Goal: Task Accomplishment & Management: Manage account settings

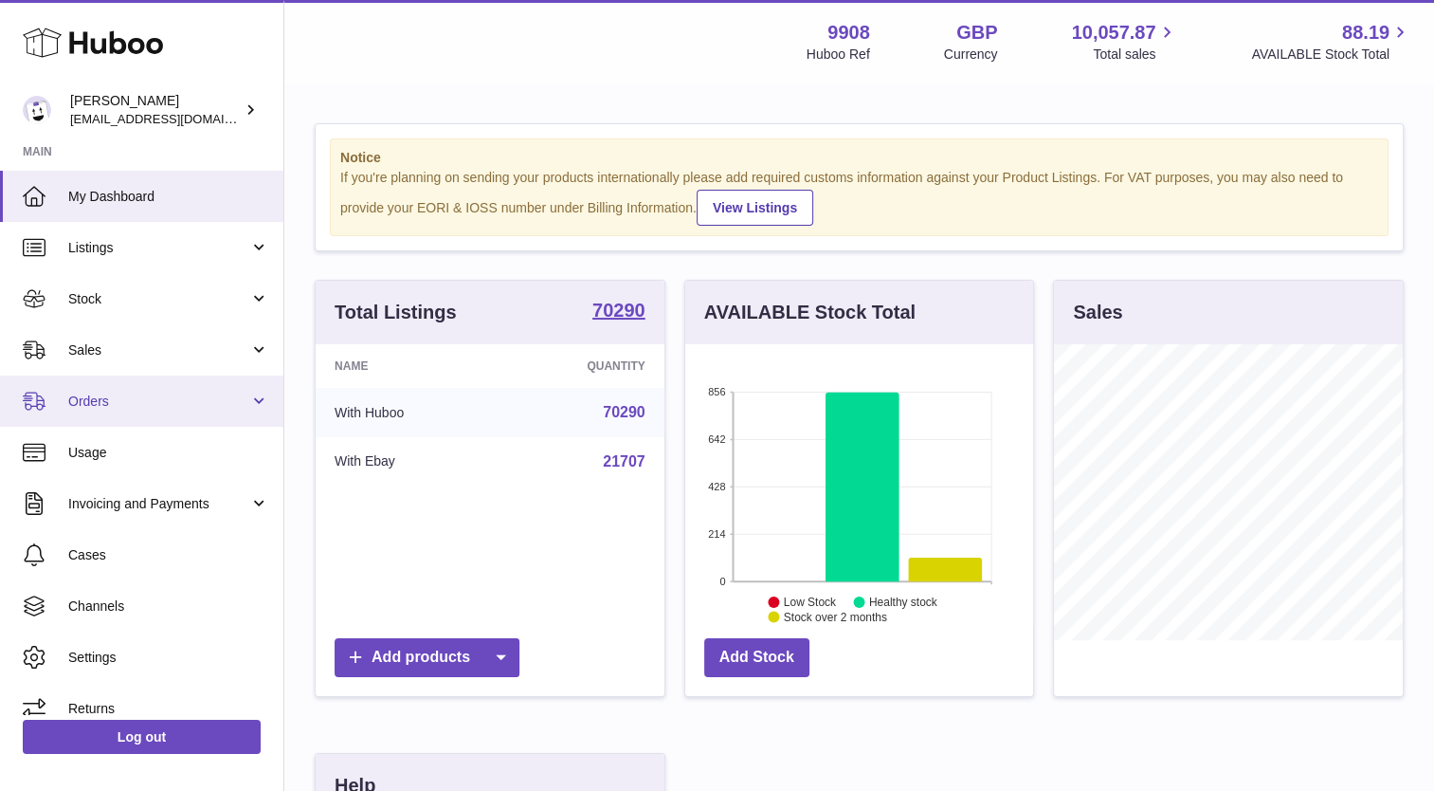
scroll to position [296, 349]
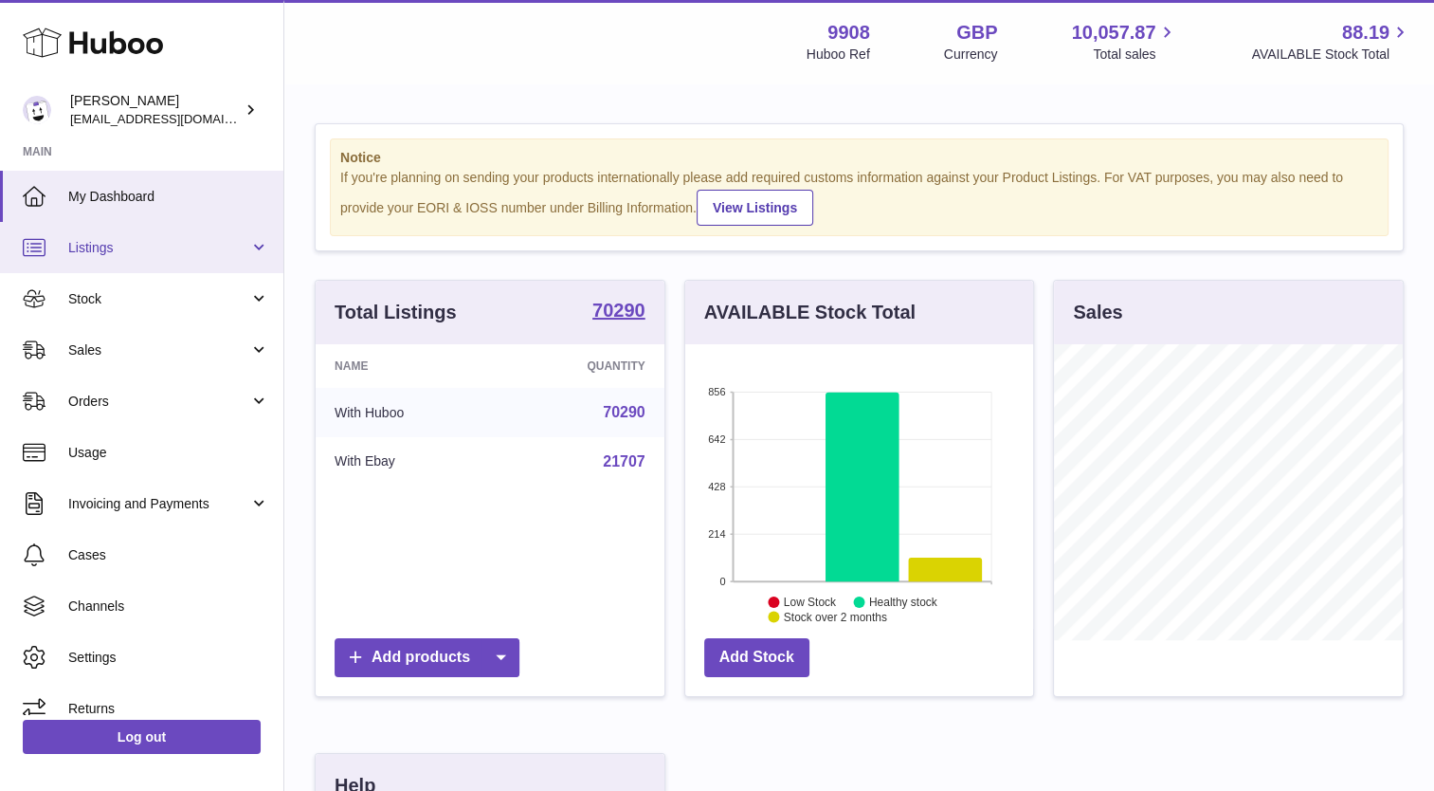
click at [76, 248] on span "Listings" at bounding box center [158, 248] width 181 height 18
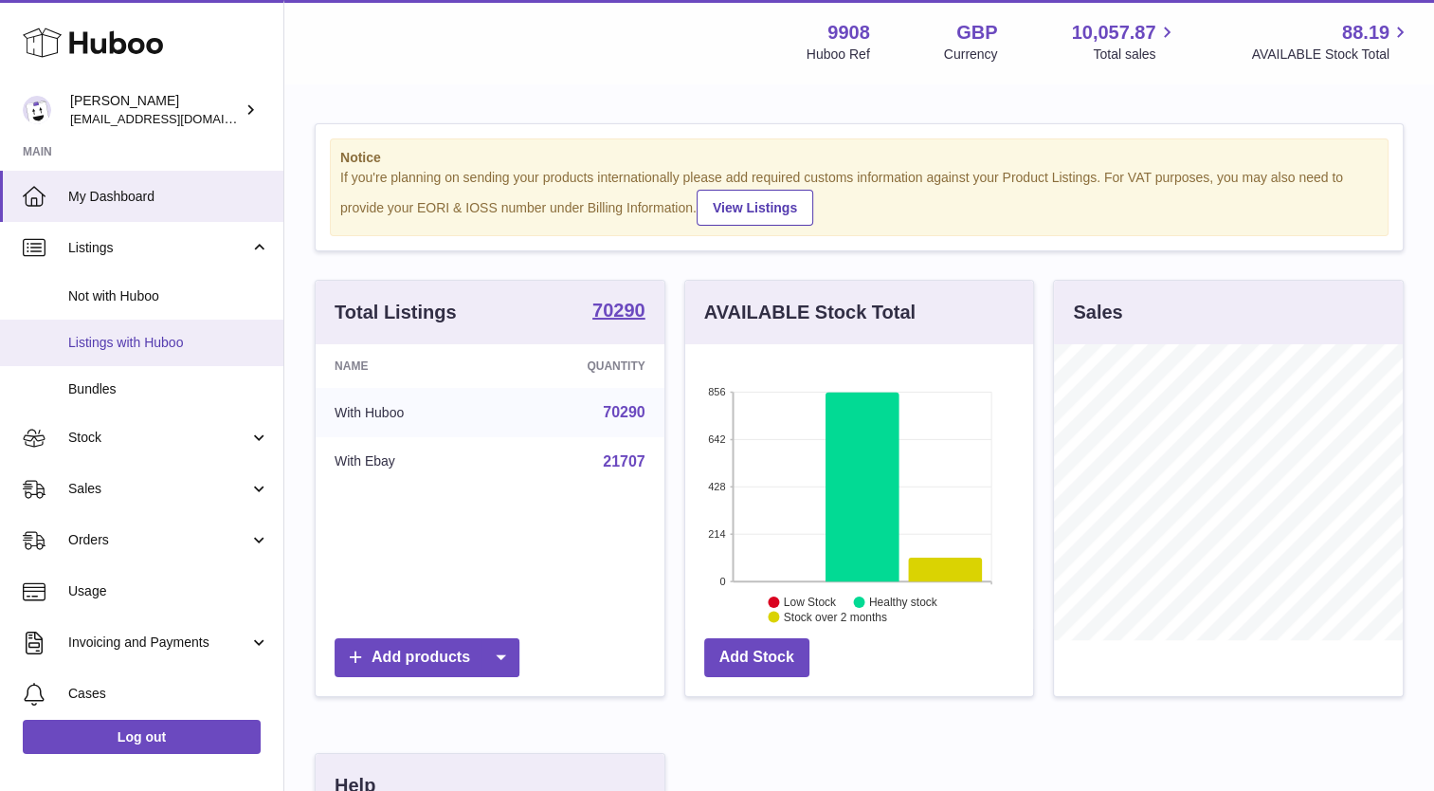
click at [95, 340] on span "Listings with Huboo" at bounding box center [168, 343] width 201 height 18
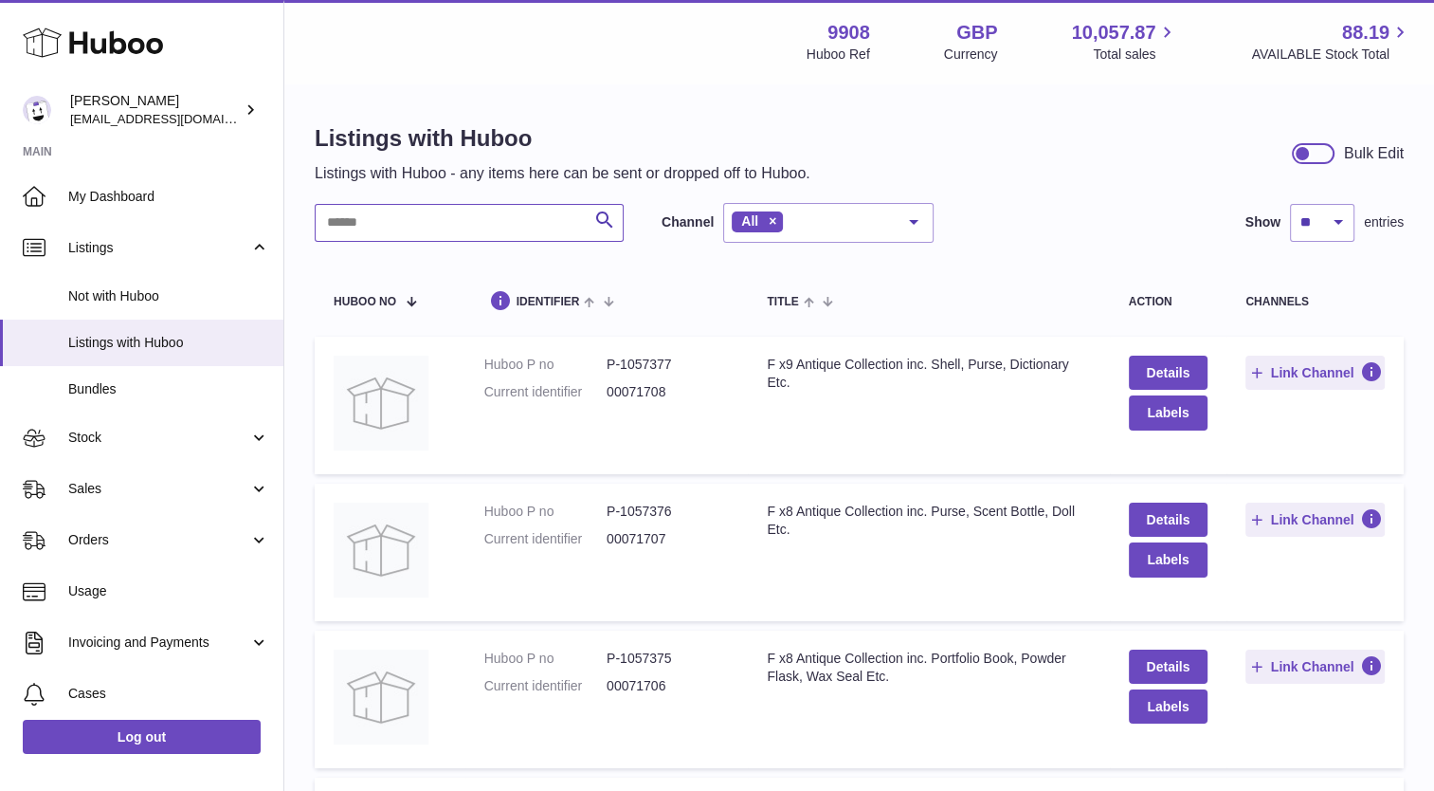
click at [350, 210] on input "text" at bounding box center [469, 223] width 309 height 38
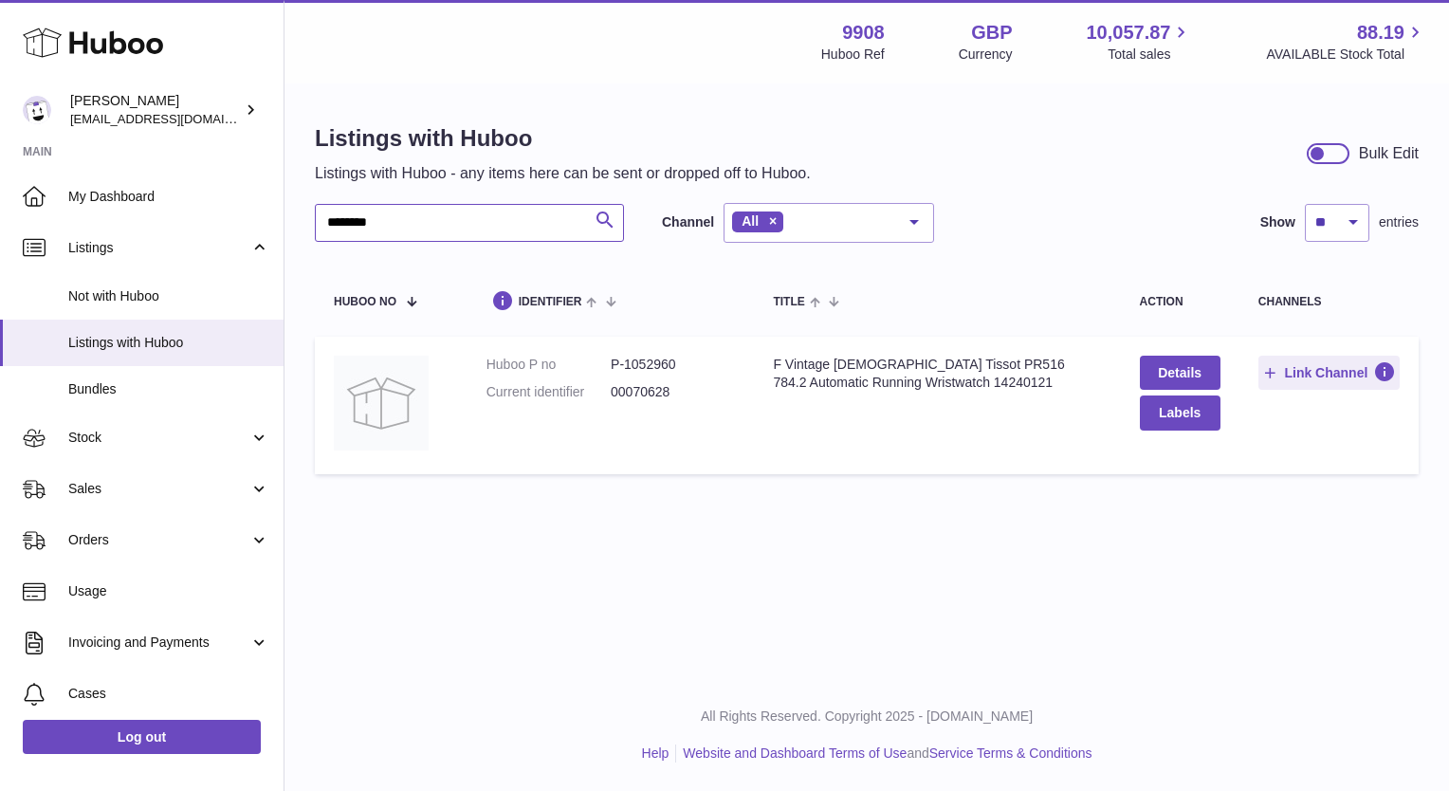
type input "********"
click at [615, 221] on icon "submit" at bounding box center [604, 221] width 23 height 24
click at [1160, 298] on div "action" at bounding box center [1180, 302] width 81 height 12
click at [1168, 366] on link "Details" at bounding box center [1180, 373] width 81 height 34
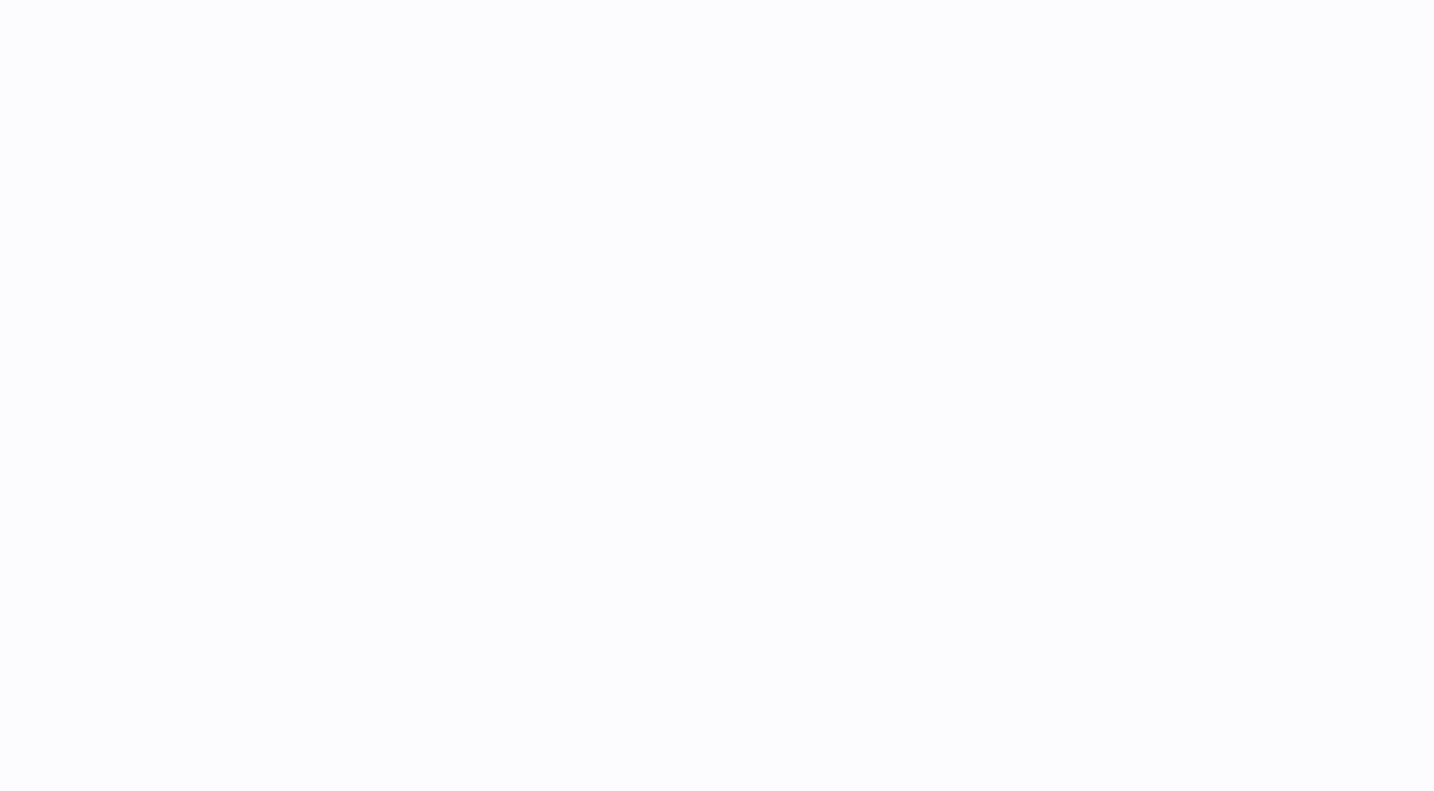
select select
select select "****"
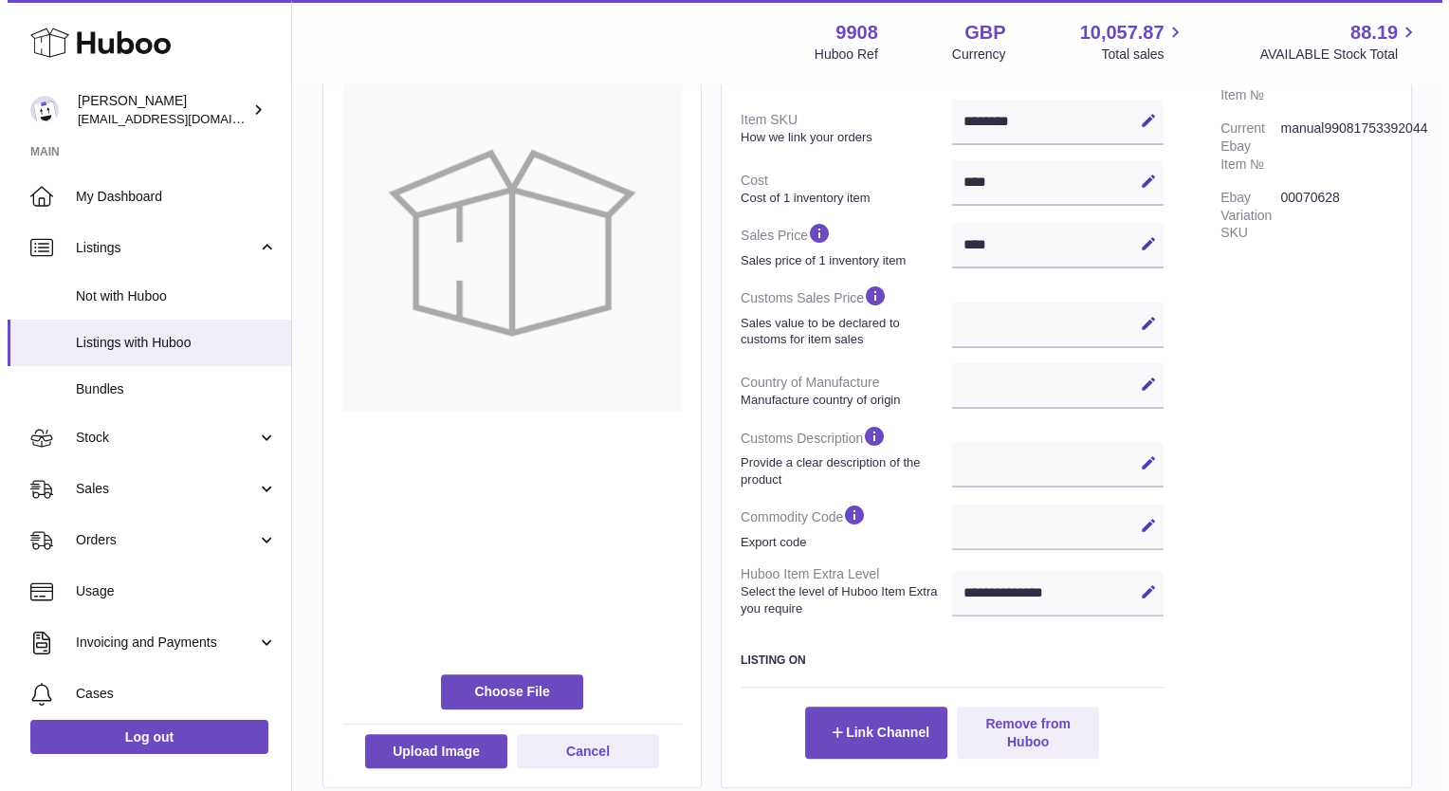
scroll to position [379, 0]
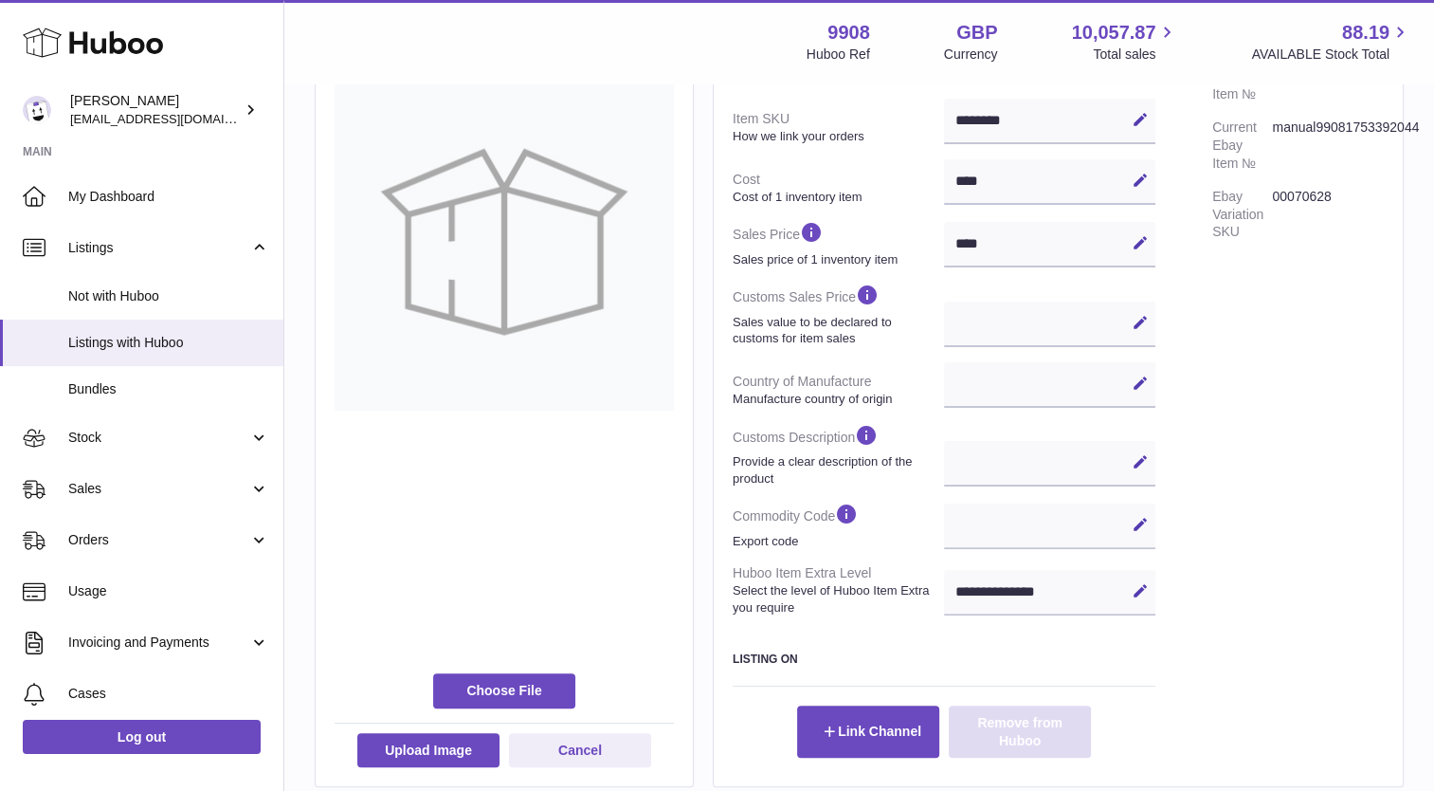
click at [1013, 743] on button "Remove from Huboo" at bounding box center [1020, 730] width 142 height 51
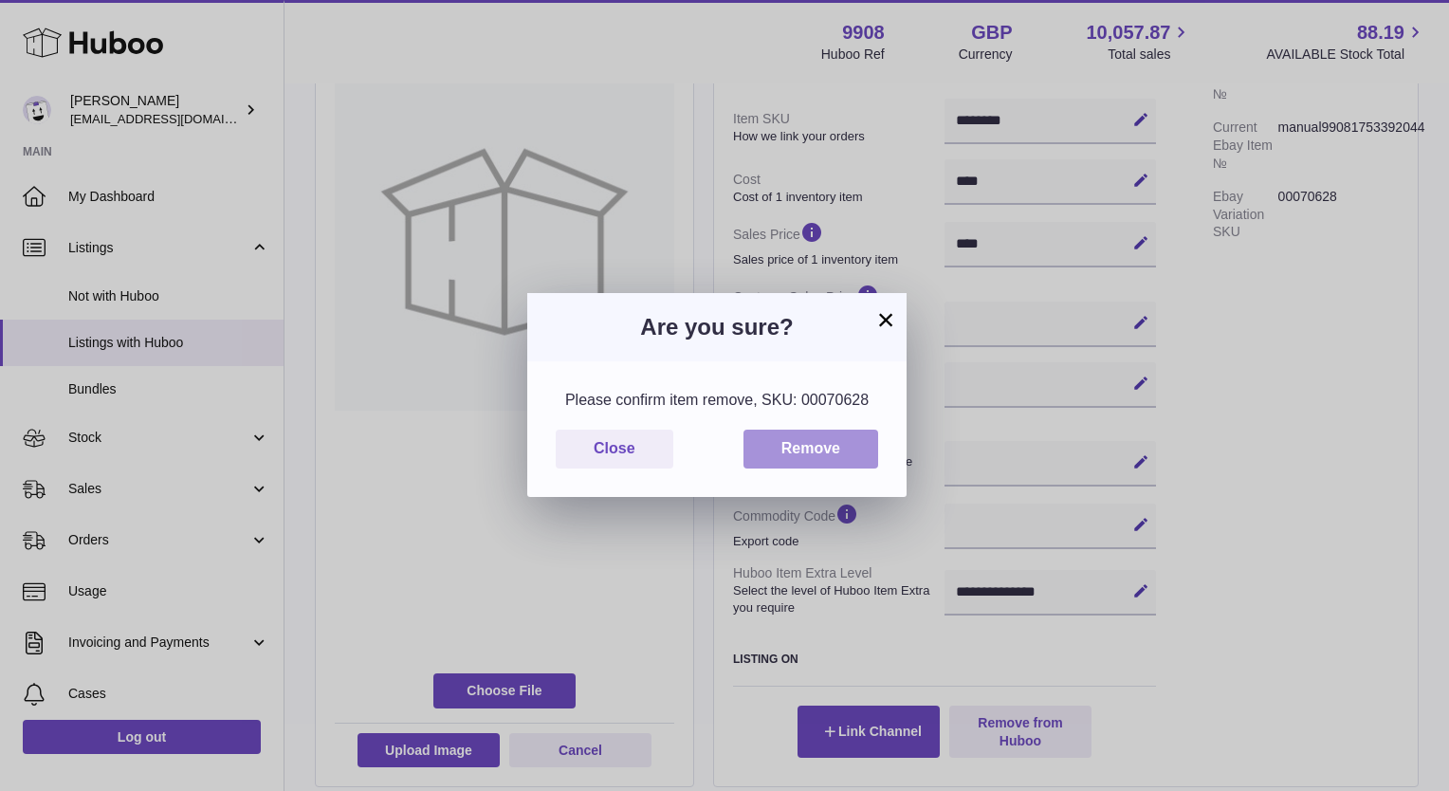
click at [809, 440] on button "Remove" at bounding box center [810, 448] width 135 height 39
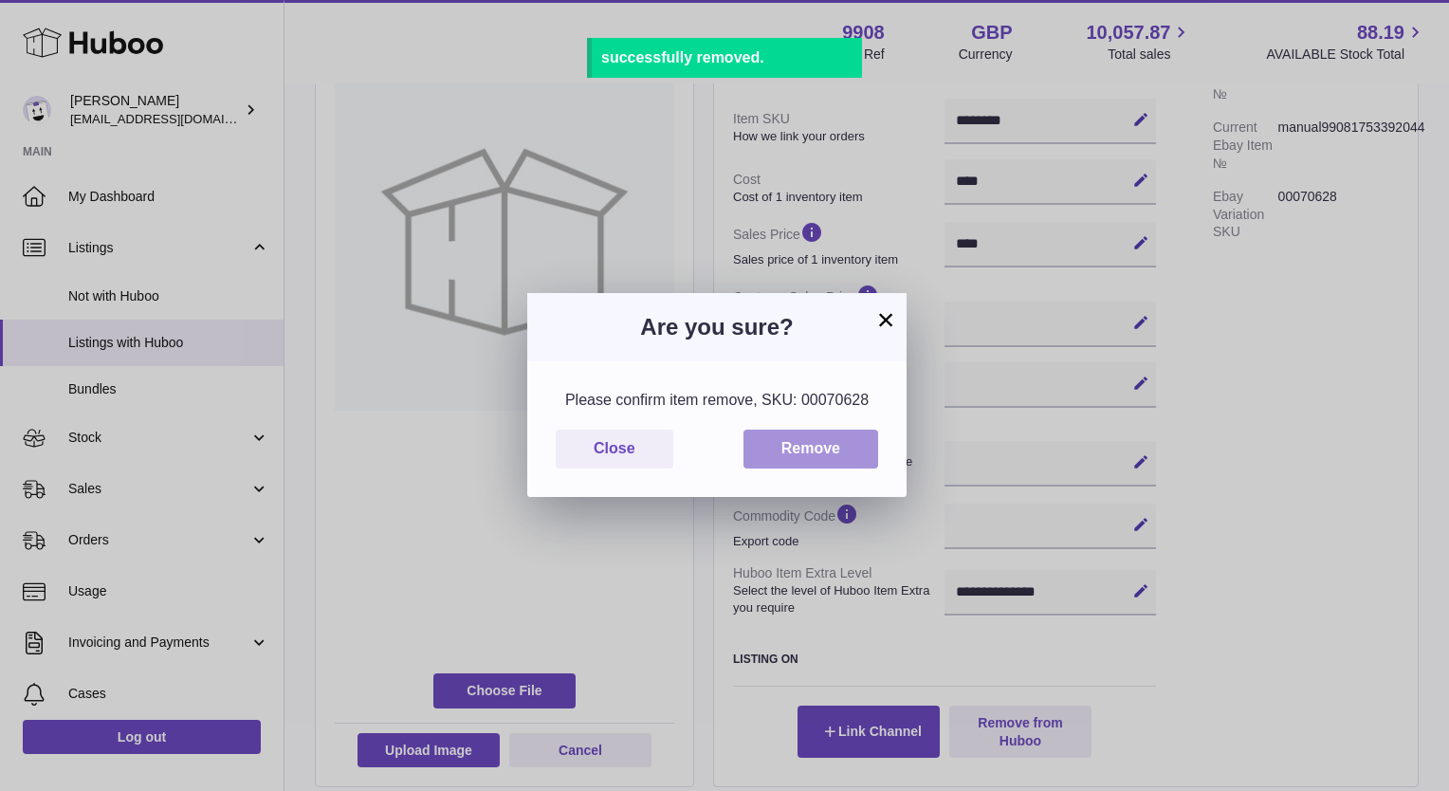
click at [809, 440] on button "Remove" at bounding box center [810, 448] width 135 height 39
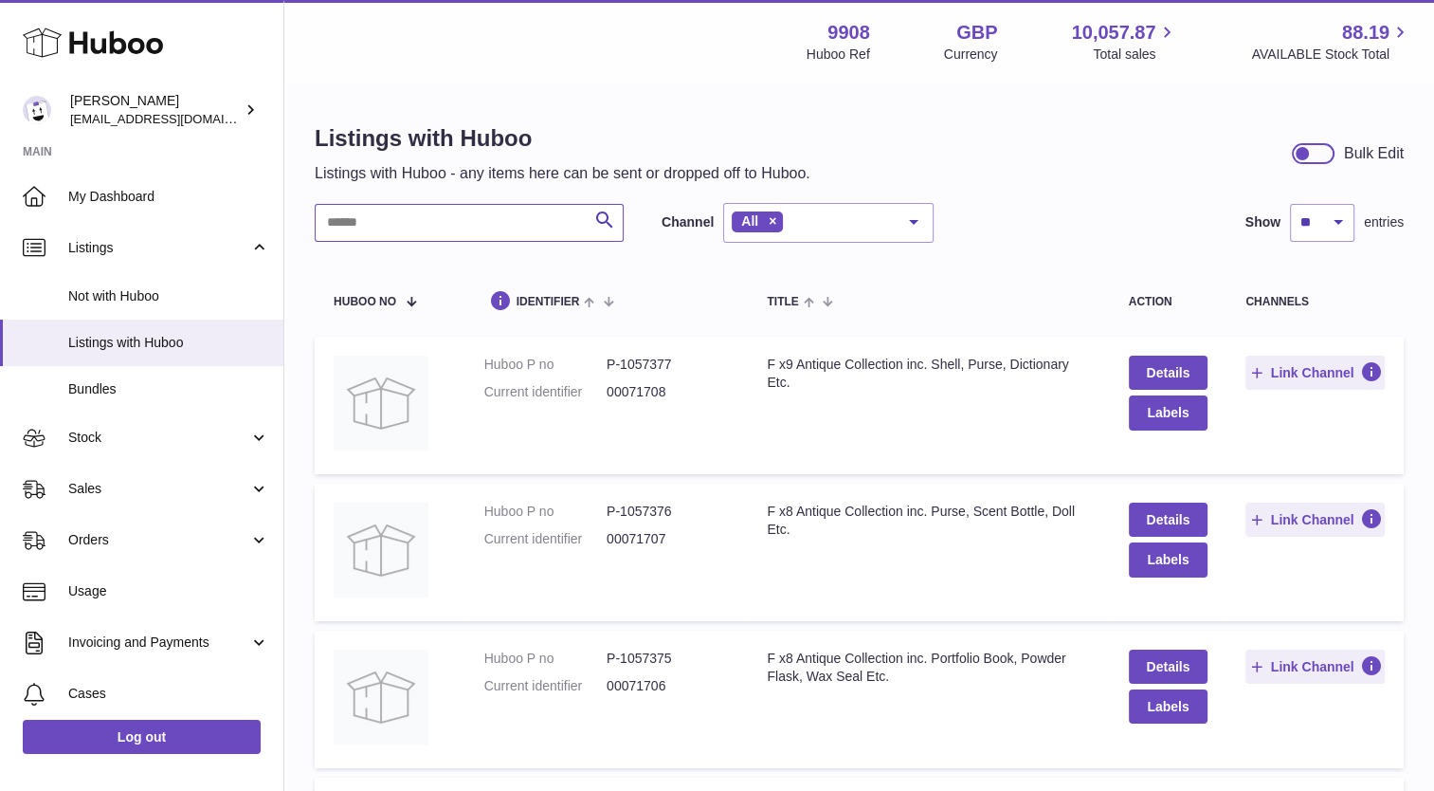
click at [417, 222] on input "text" at bounding box center [469, 223] width 309 height 38
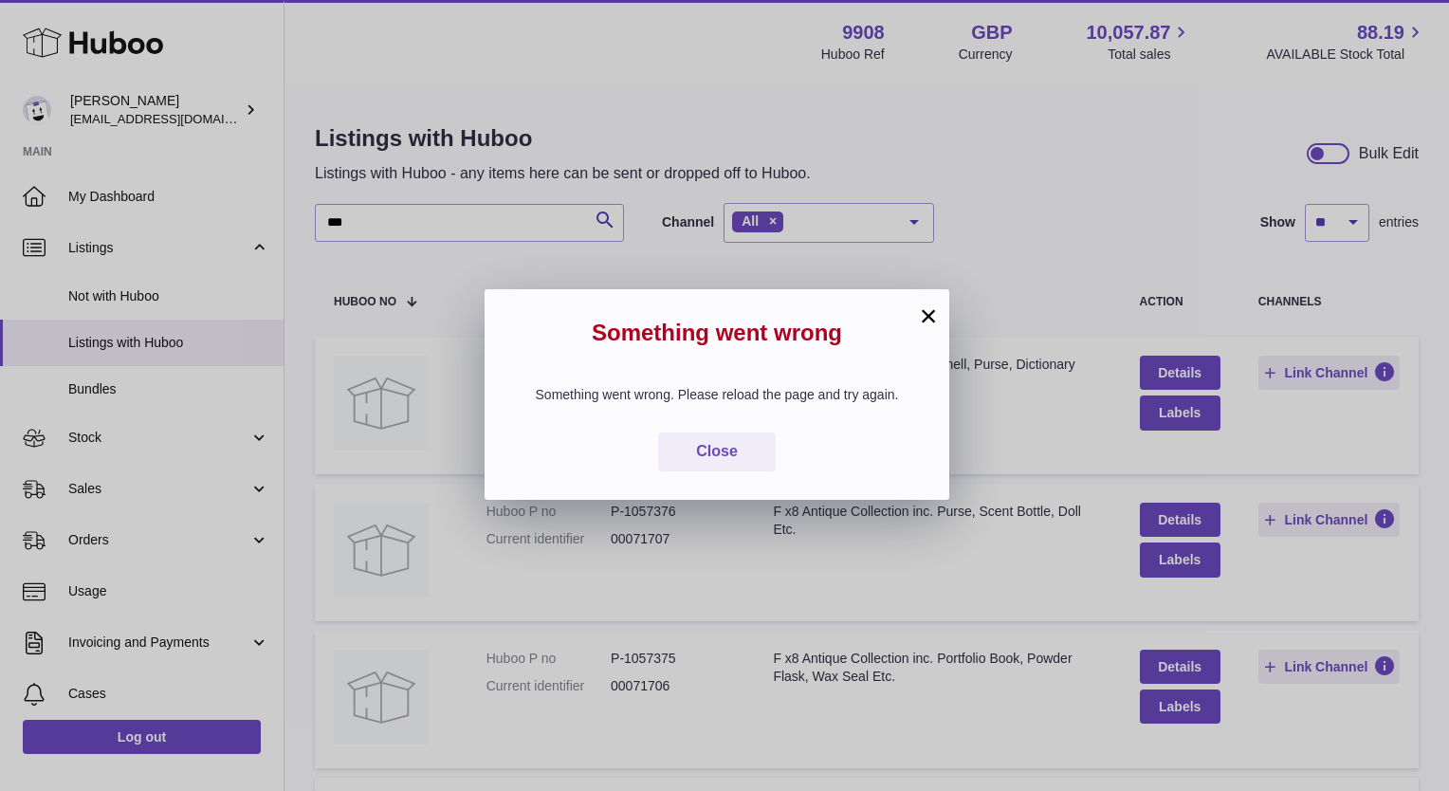
click at [929, 317] on button "×" at bounding box center [928, 315] width 23 height 23
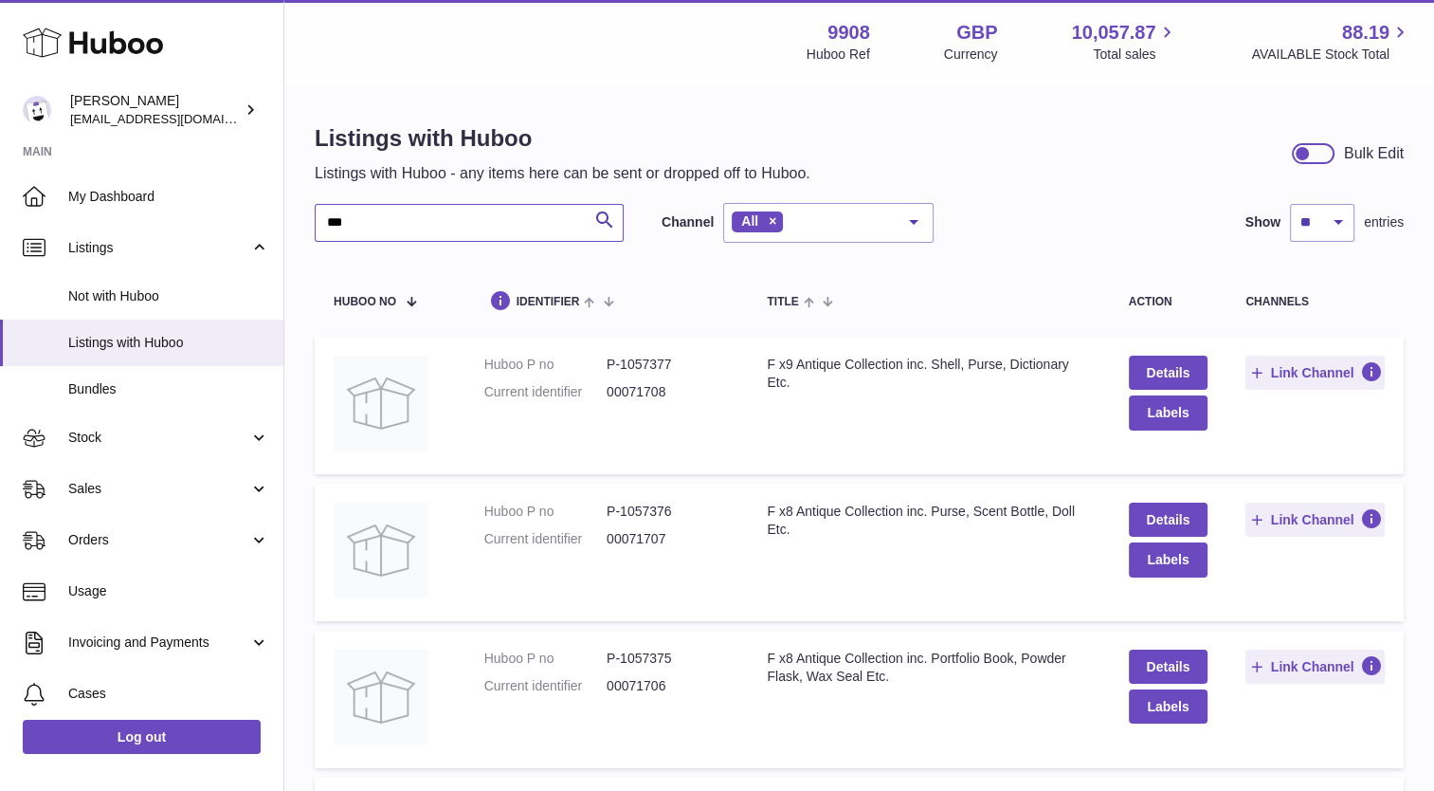
click at [420, 222] on input "***" at bounding box center [469, 223] width 309 height 38
type input "*"
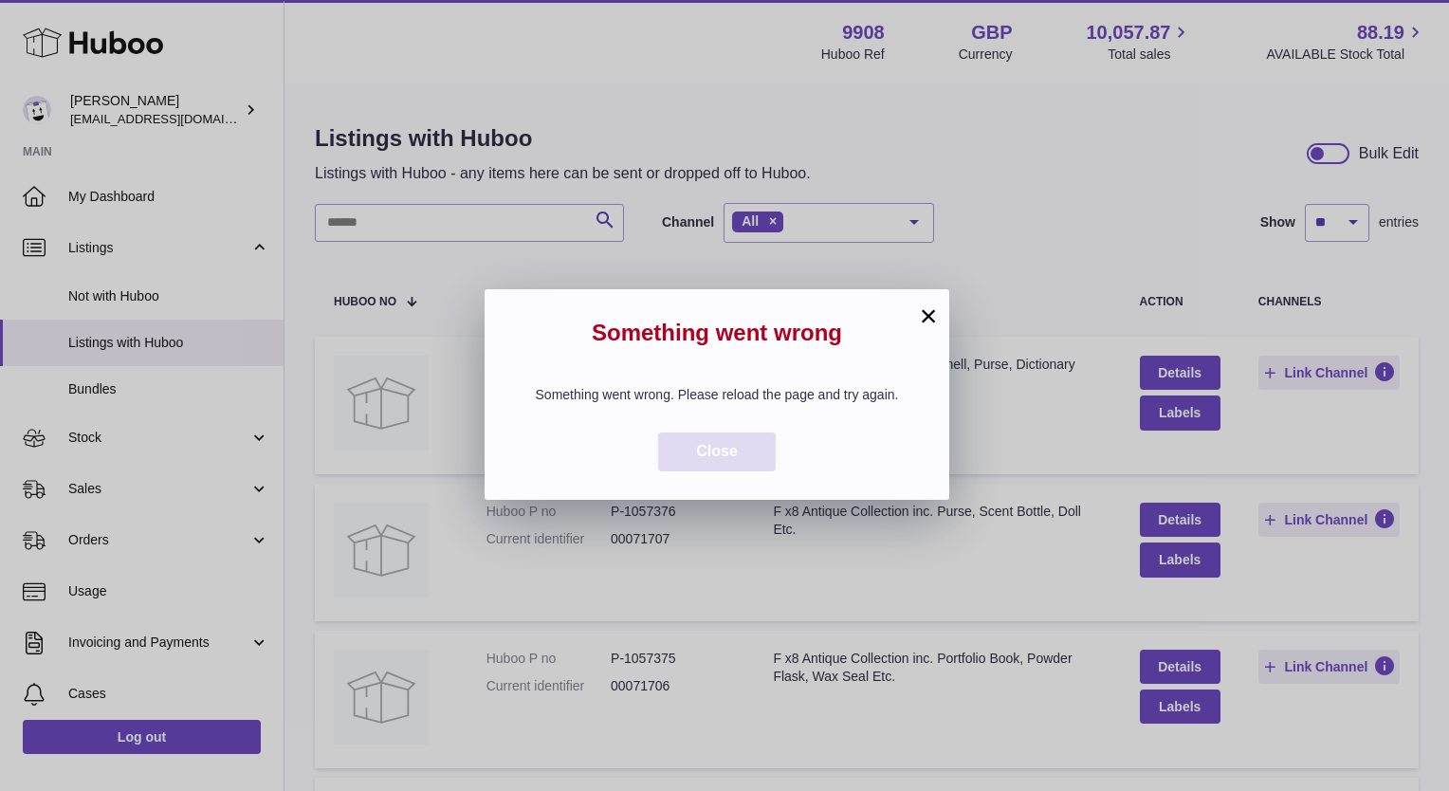
click at [679, 457] on button "Close" at bounding box center [717, 451] width 118 height 39
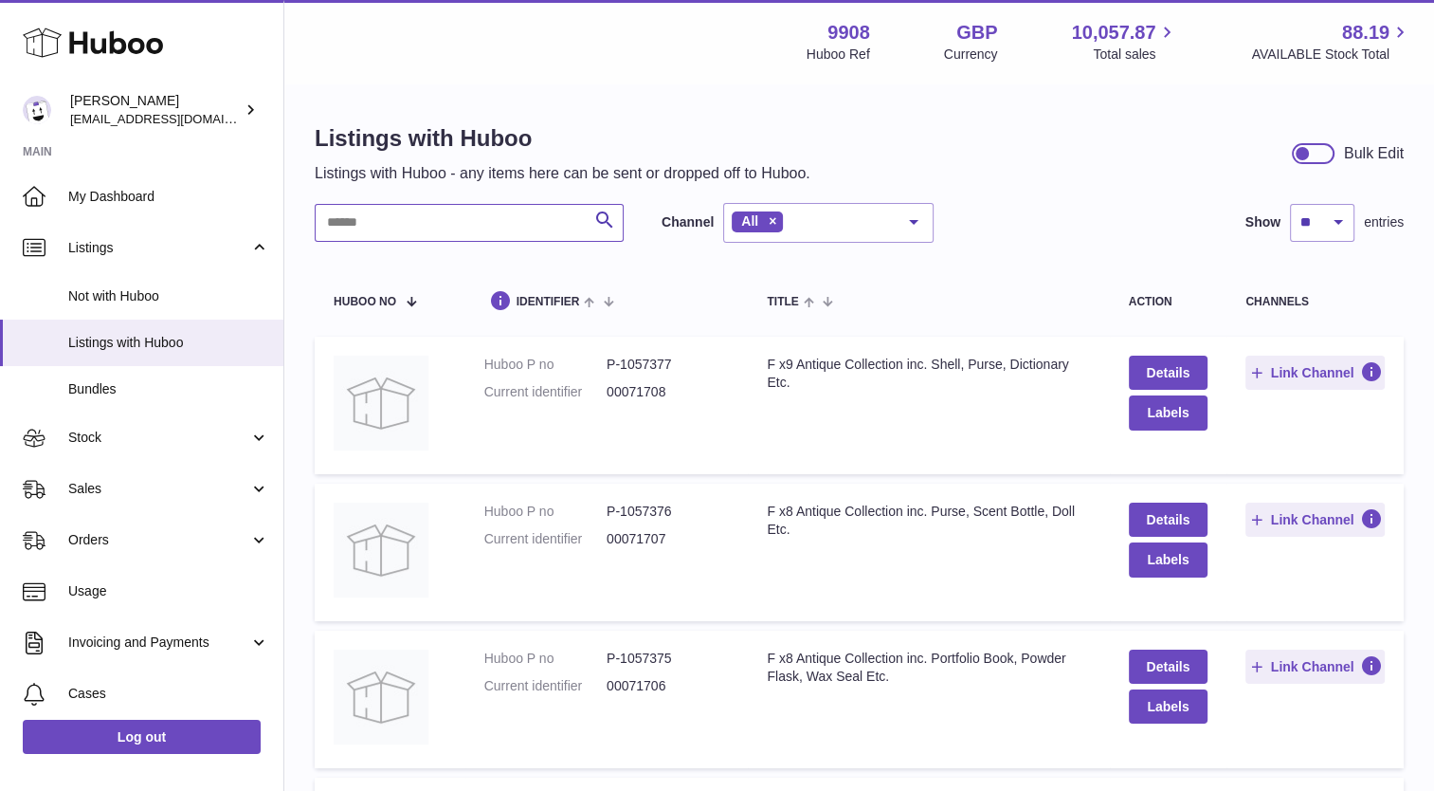
click at [525, 222] on input "text" at bounding box center [469, 223] width 309 height 38
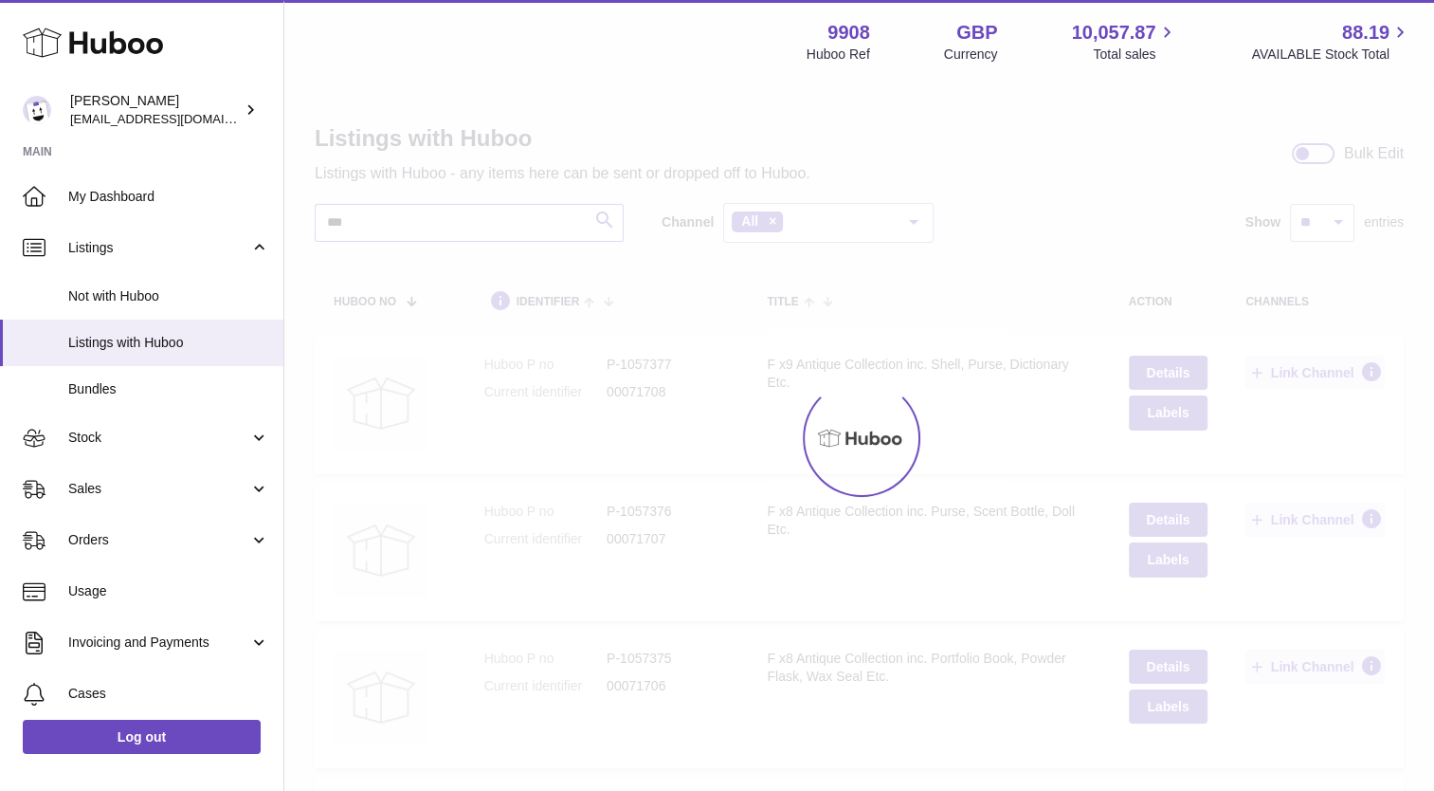
type input "***"
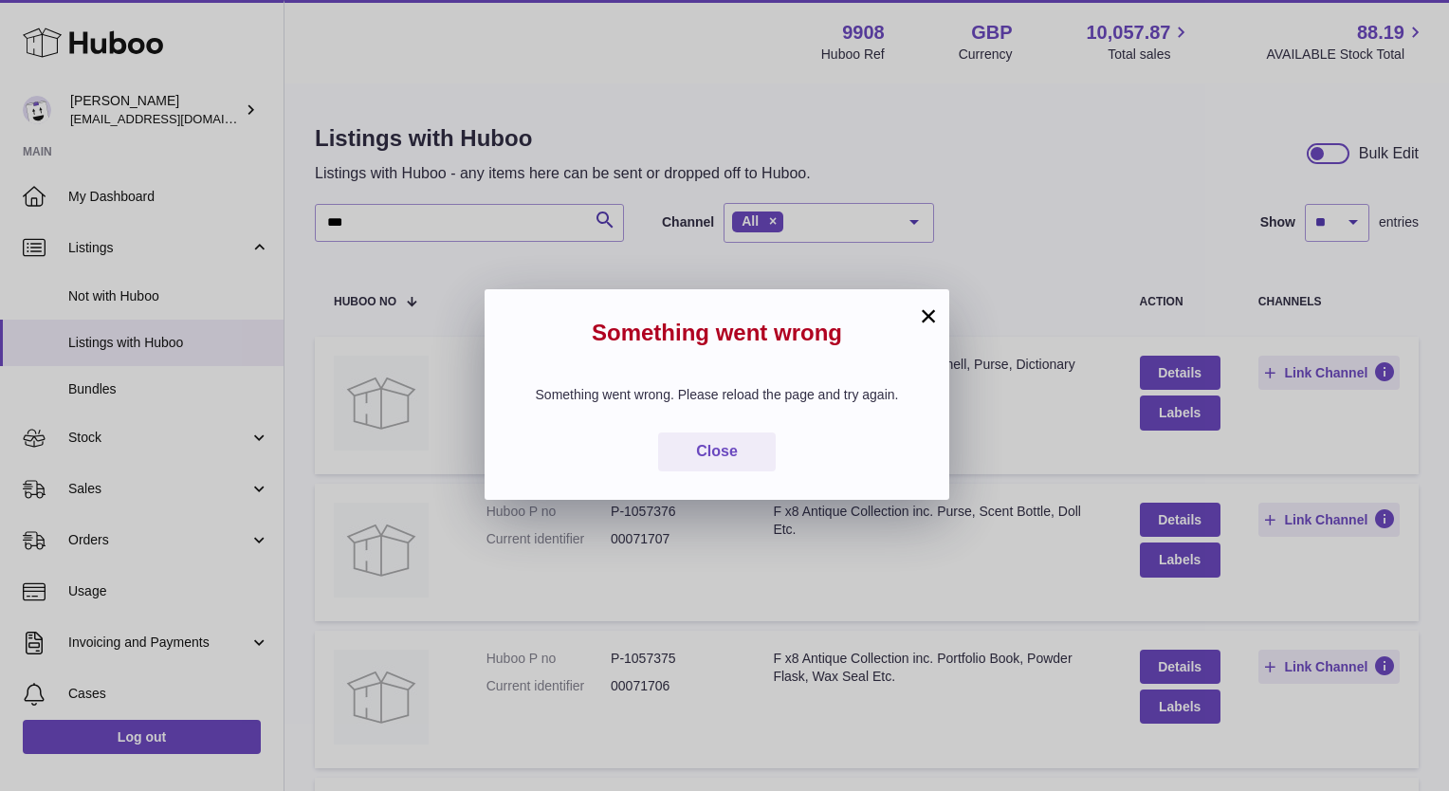
click at [929, 306] on button "×" at bounding box center [928, 315] width 23 height 23
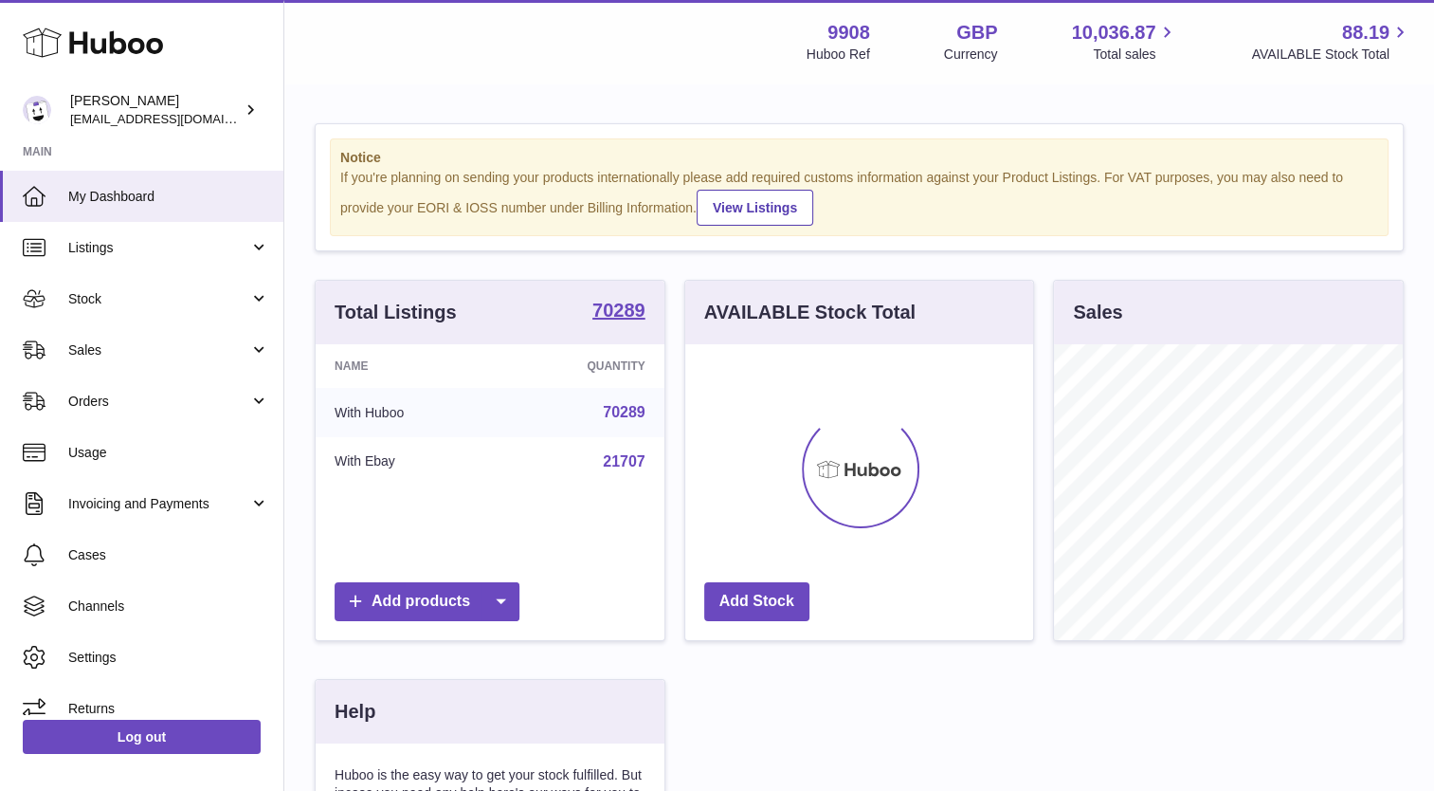
scroll to position [296, 349]
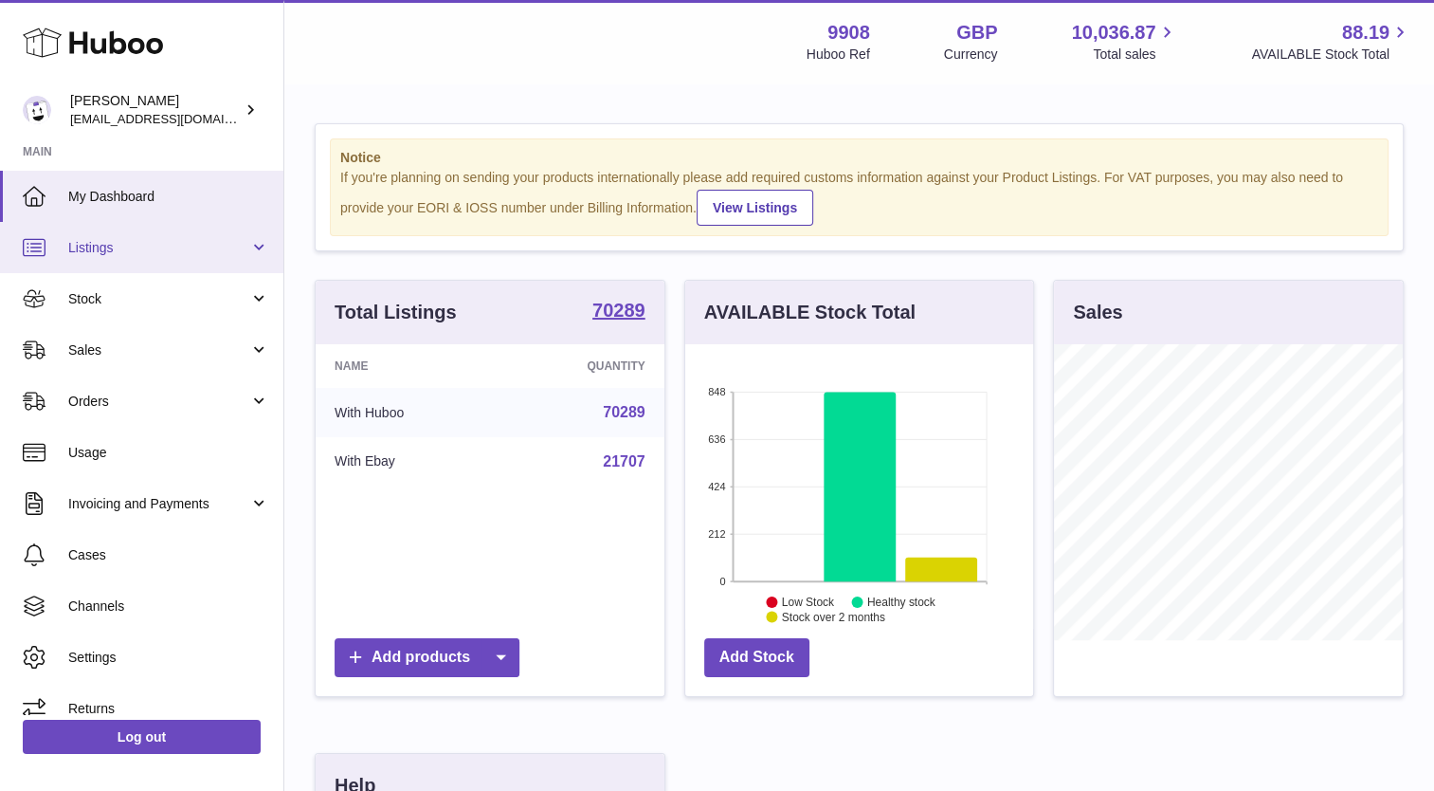
click at [91, 246] on span "Listings" at bounding box center [158, 248] width 181 height 18
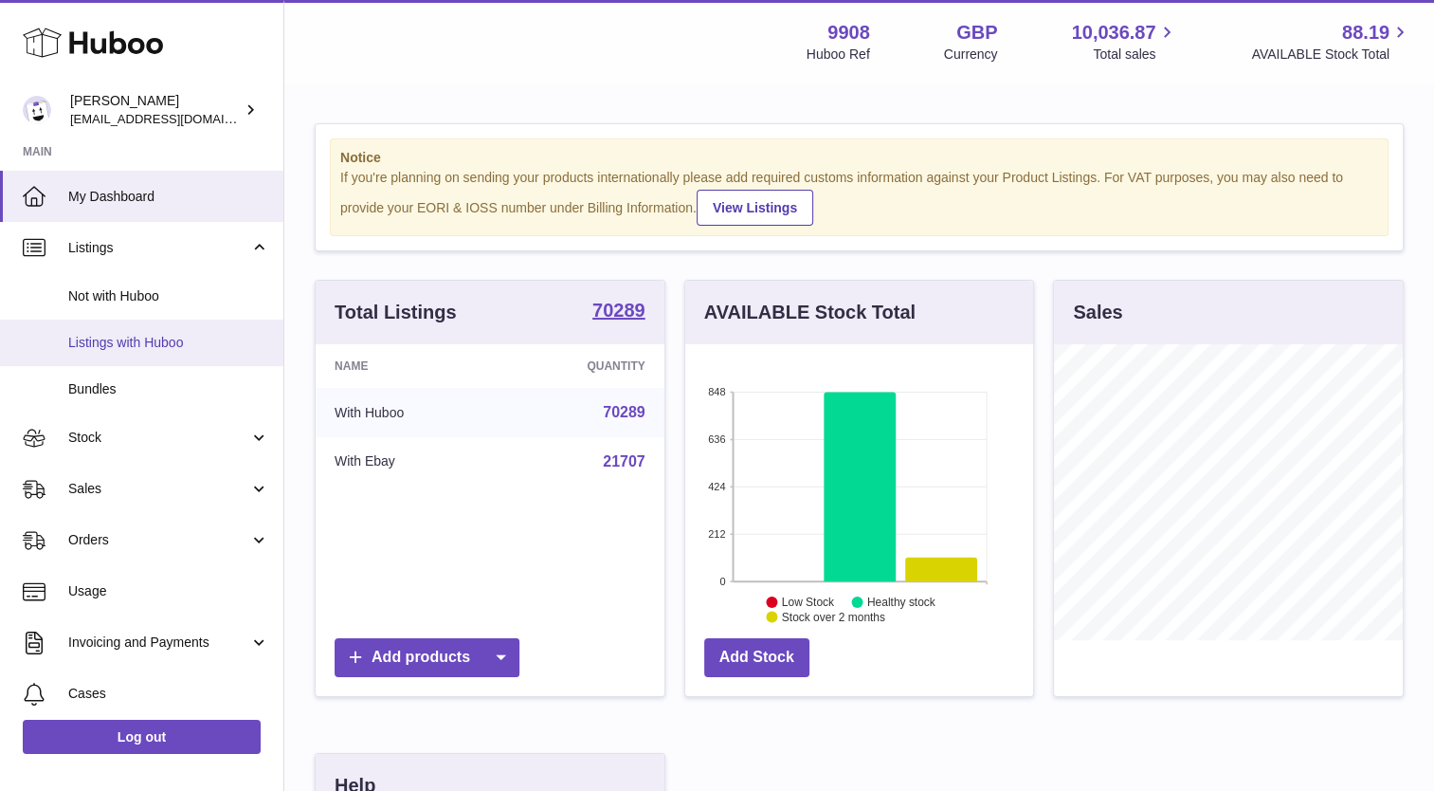
click at [105, 345] on span "Listings with Huboo" at bounding box center [168, 343] width 201 height 18
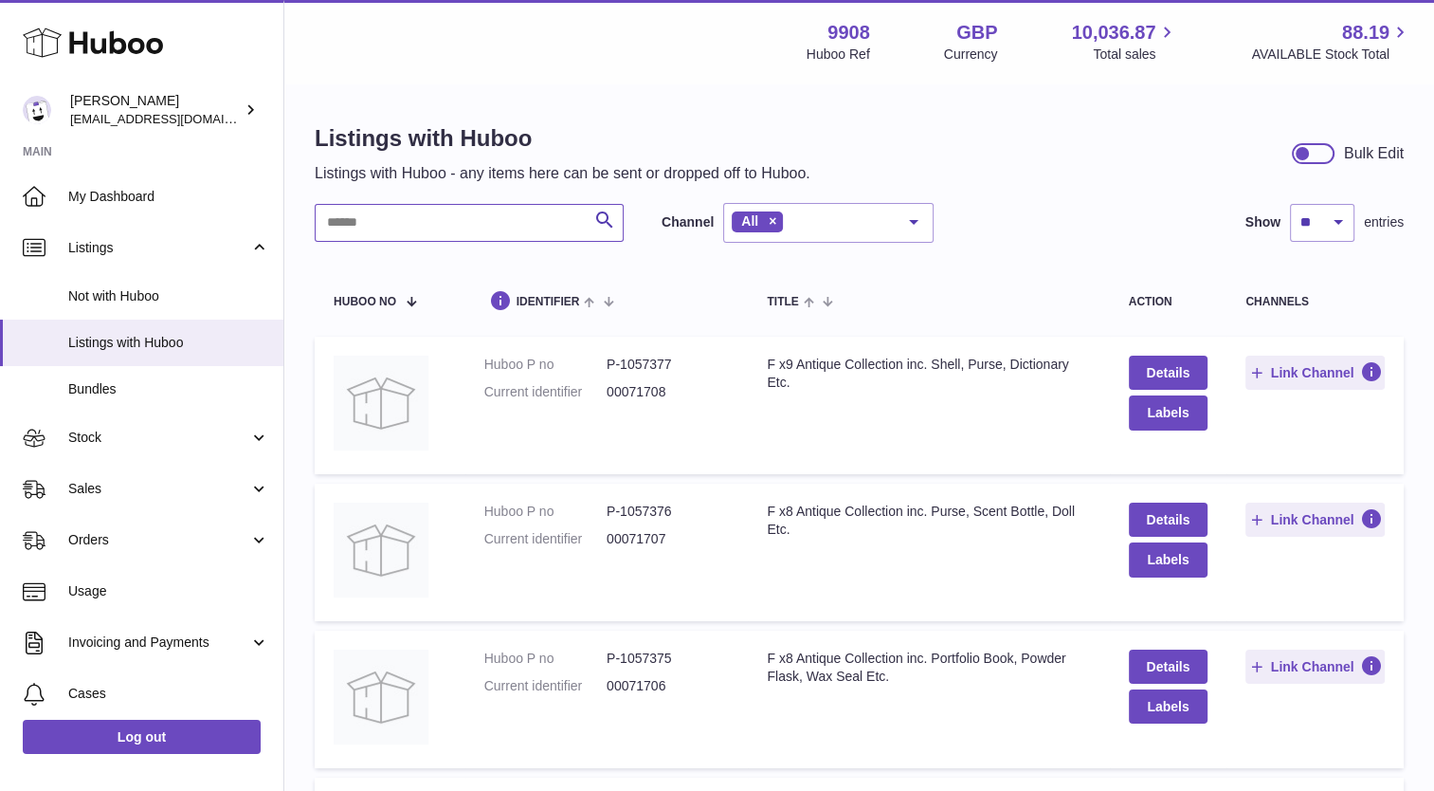
click at [489, 228] on input "text" at bounding box center [469, 223] width 309 height 38
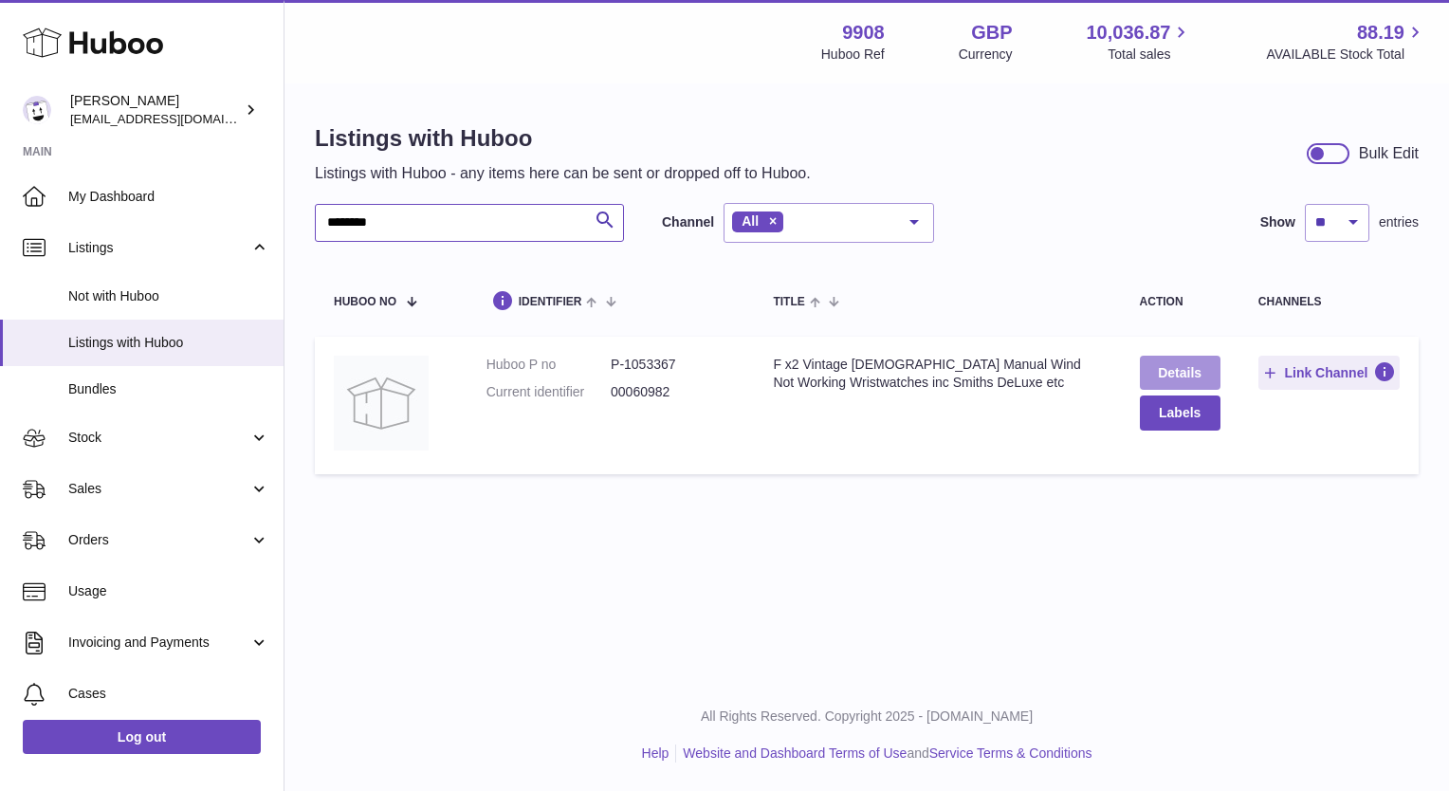
type input "********"
click at [1173, 362] on link "Details" at bounding box center [1180, 373] width 81 height 34
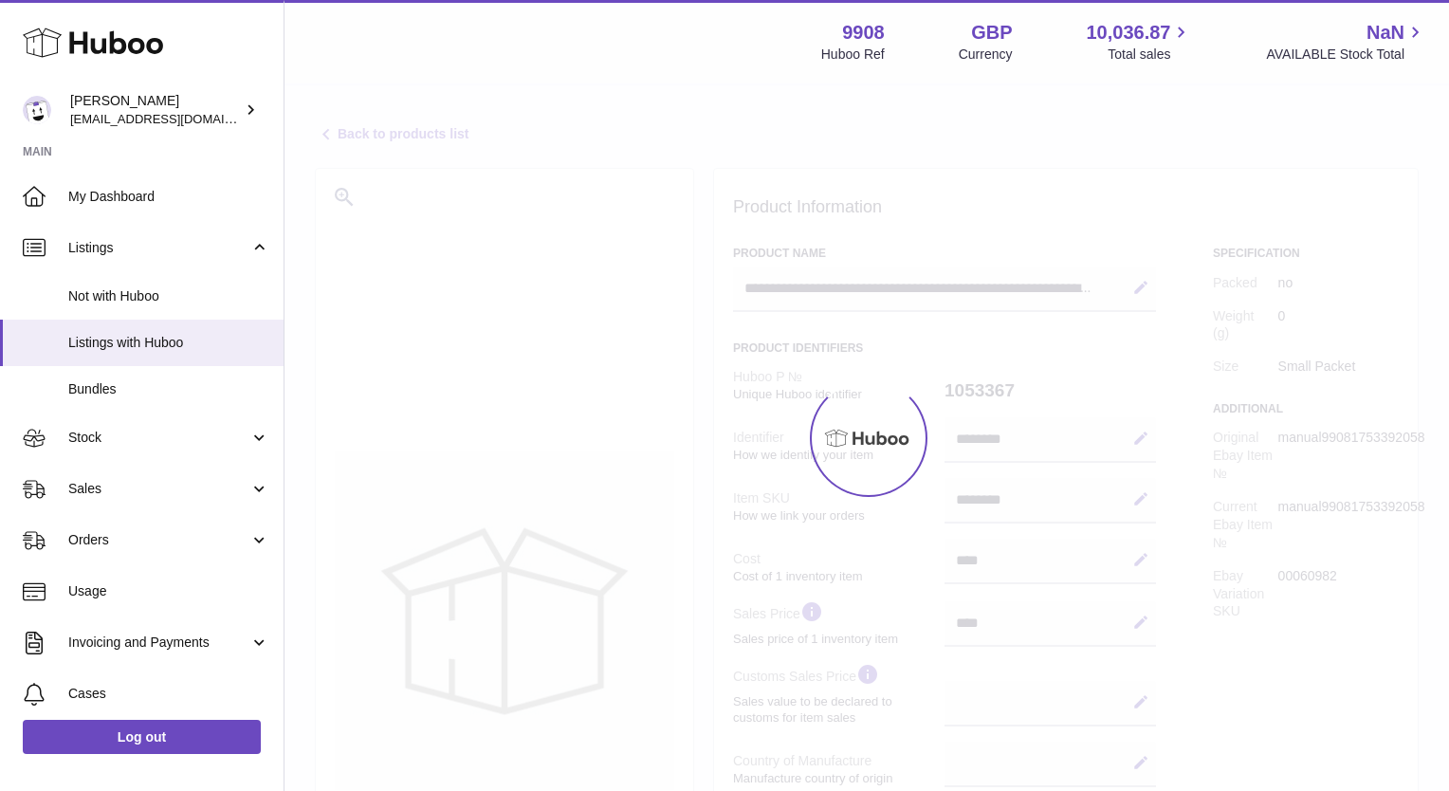
select select
select select "****"
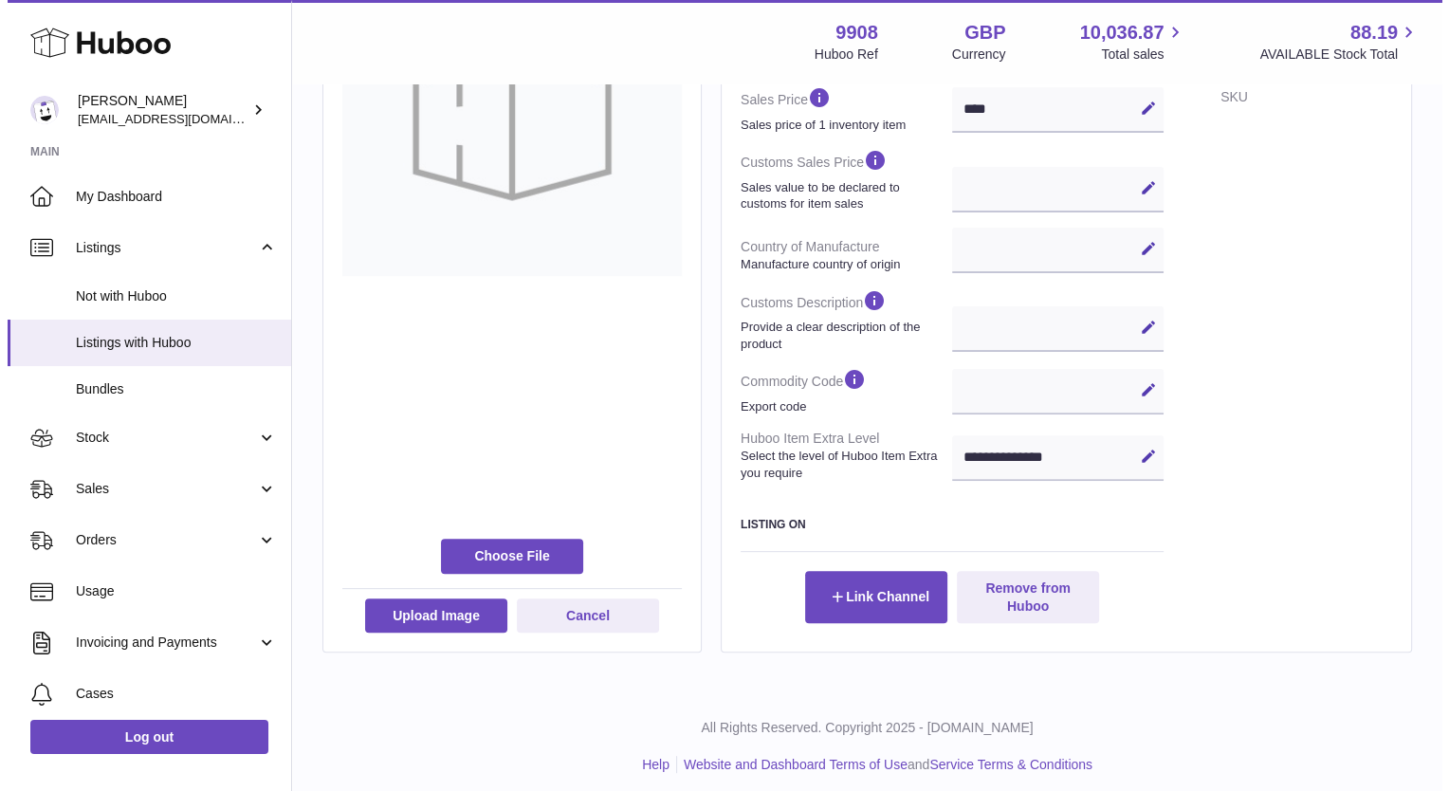
scroll to position [523, 0]
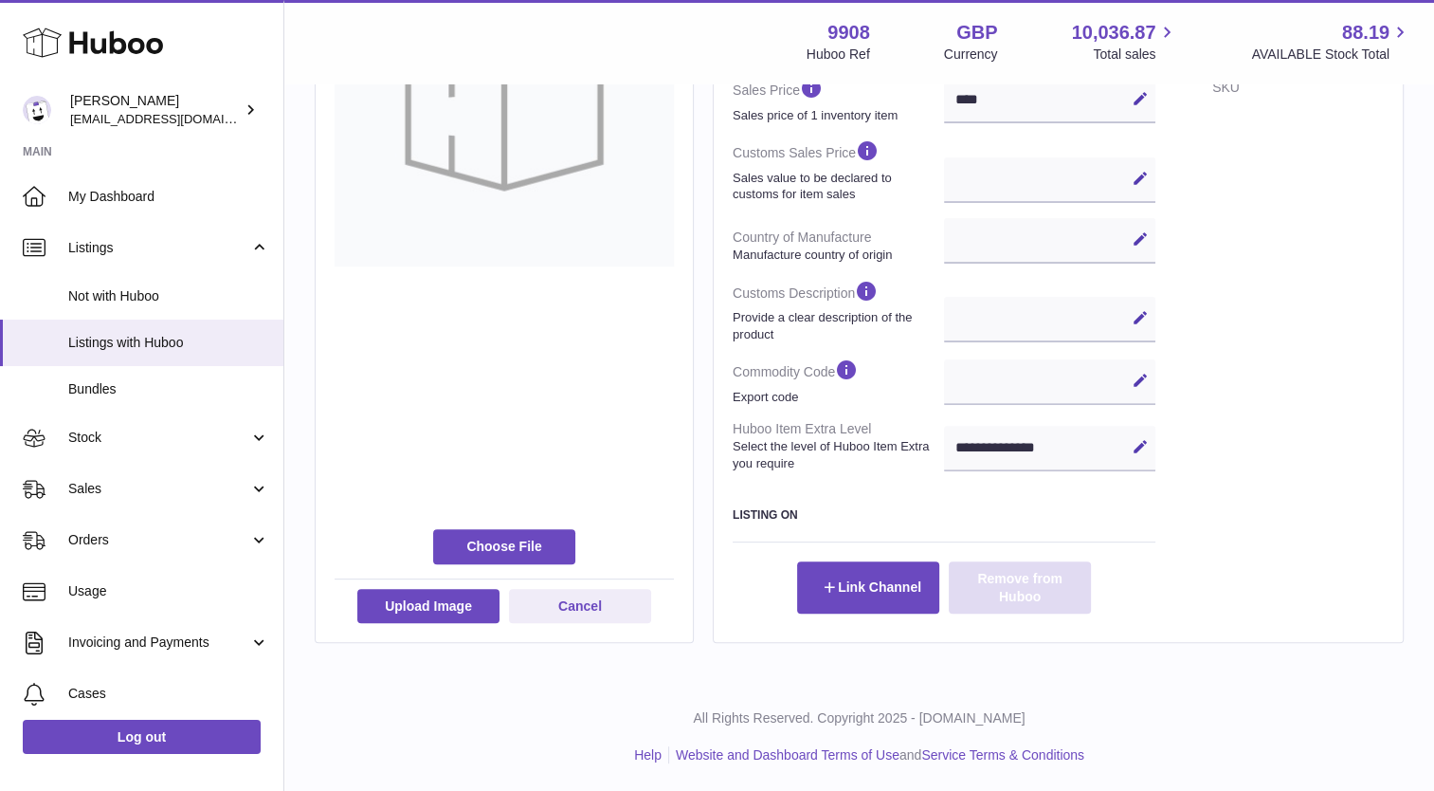
click at [1010, 585] on button "Remove from Huboo" at bounding box center [1020, 586] width 142 height 51
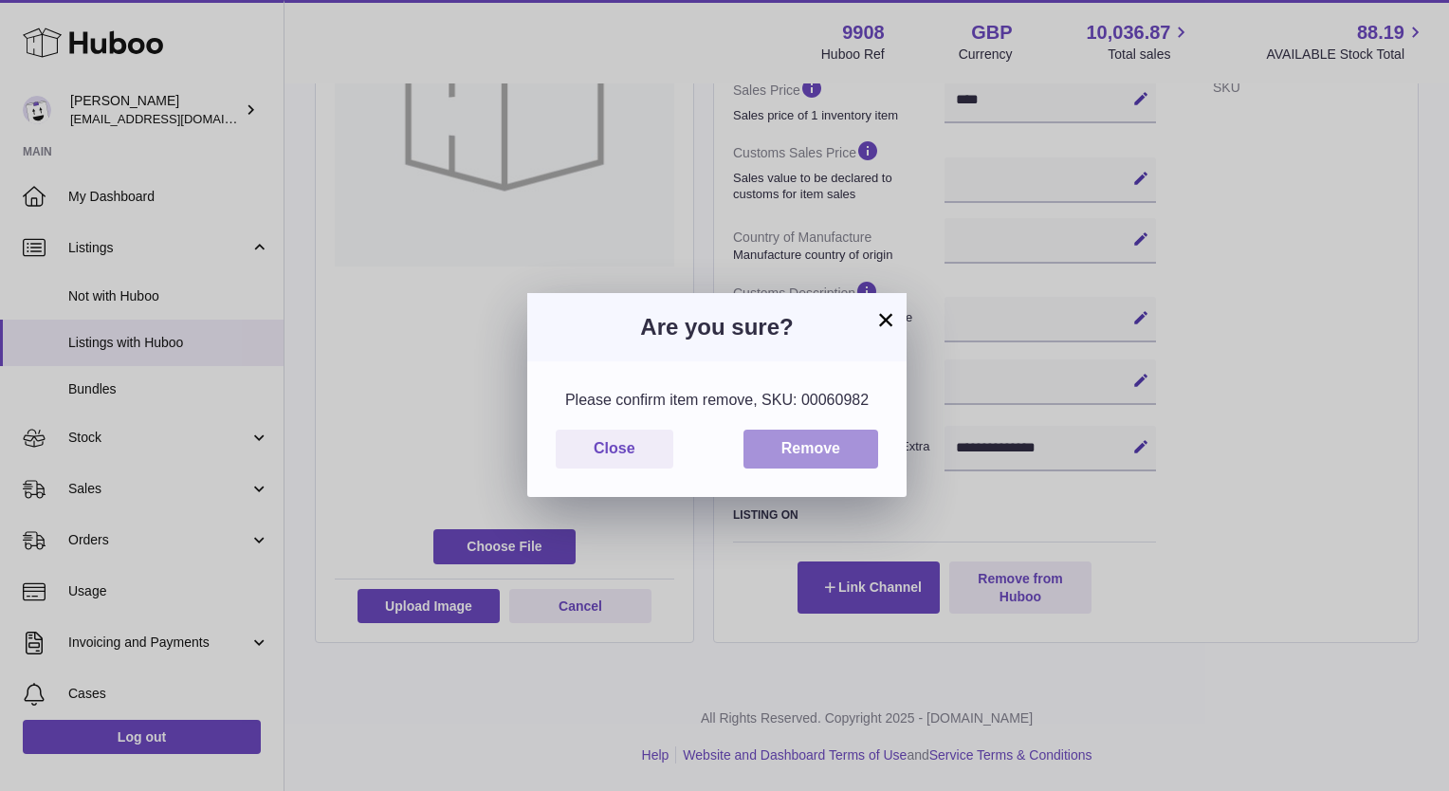
click at [827, 457] on button "Remove" at bounding box center [810, 448] width 135 height 39
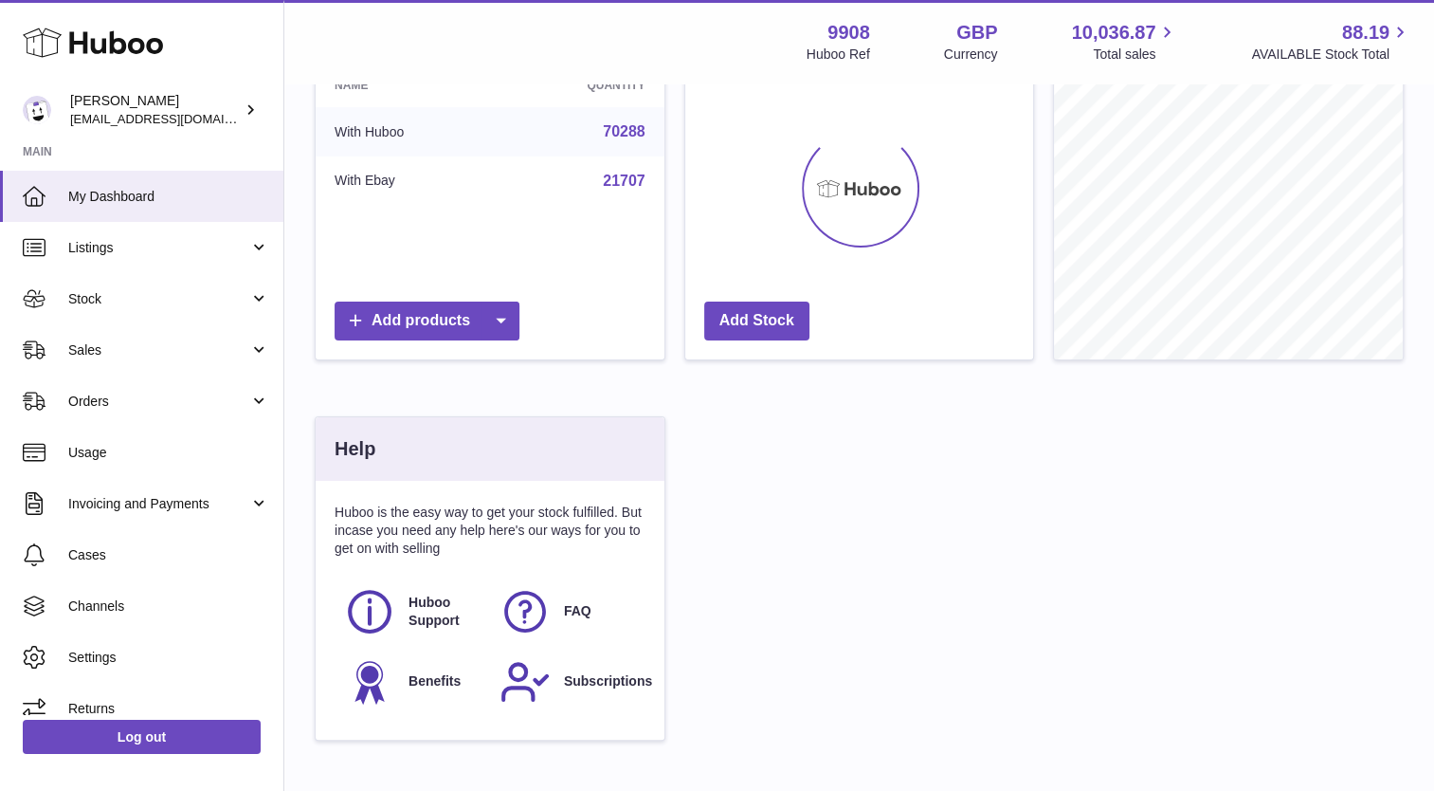
scroll to position [284, 0]
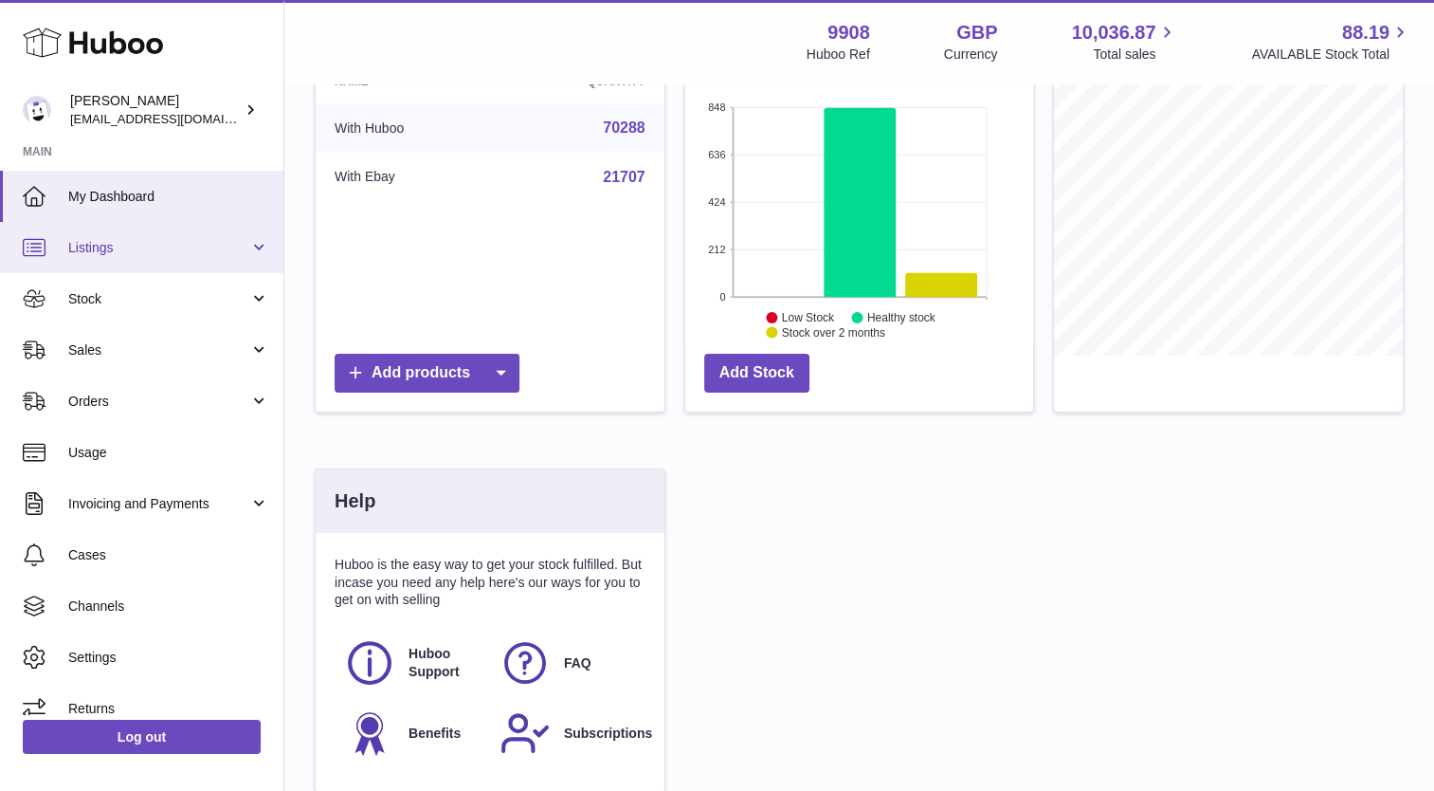
click at [95, 241] on span "Listings" at bounding box center [158, 248] width 181 height 18
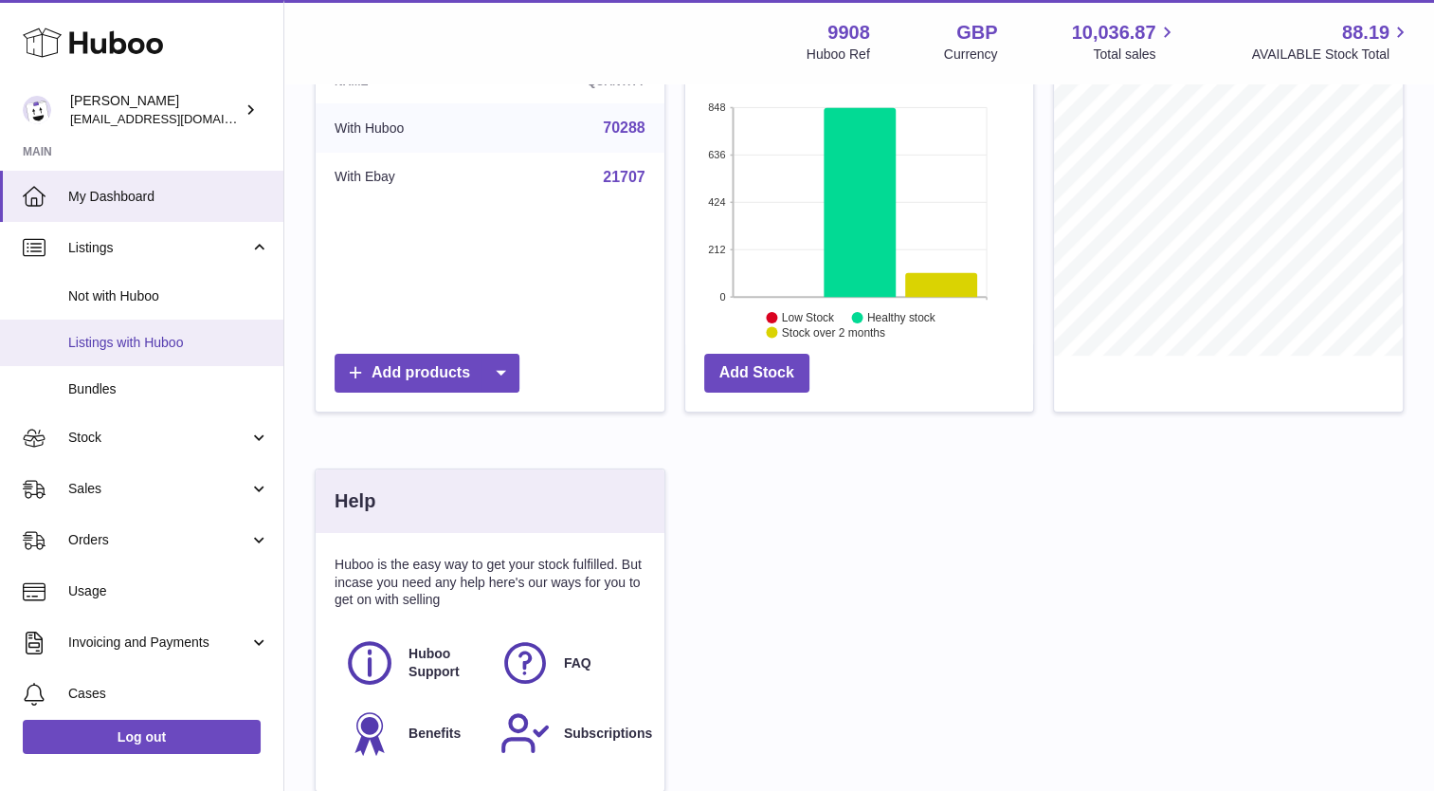
click at [95, 350] on span "Listings with Huboo" at bounding box center [168, 343] width 201 height 18
click at [93, 341] on span "Listings with Huboo" at bounding box center [168, 343] width 201 height 18
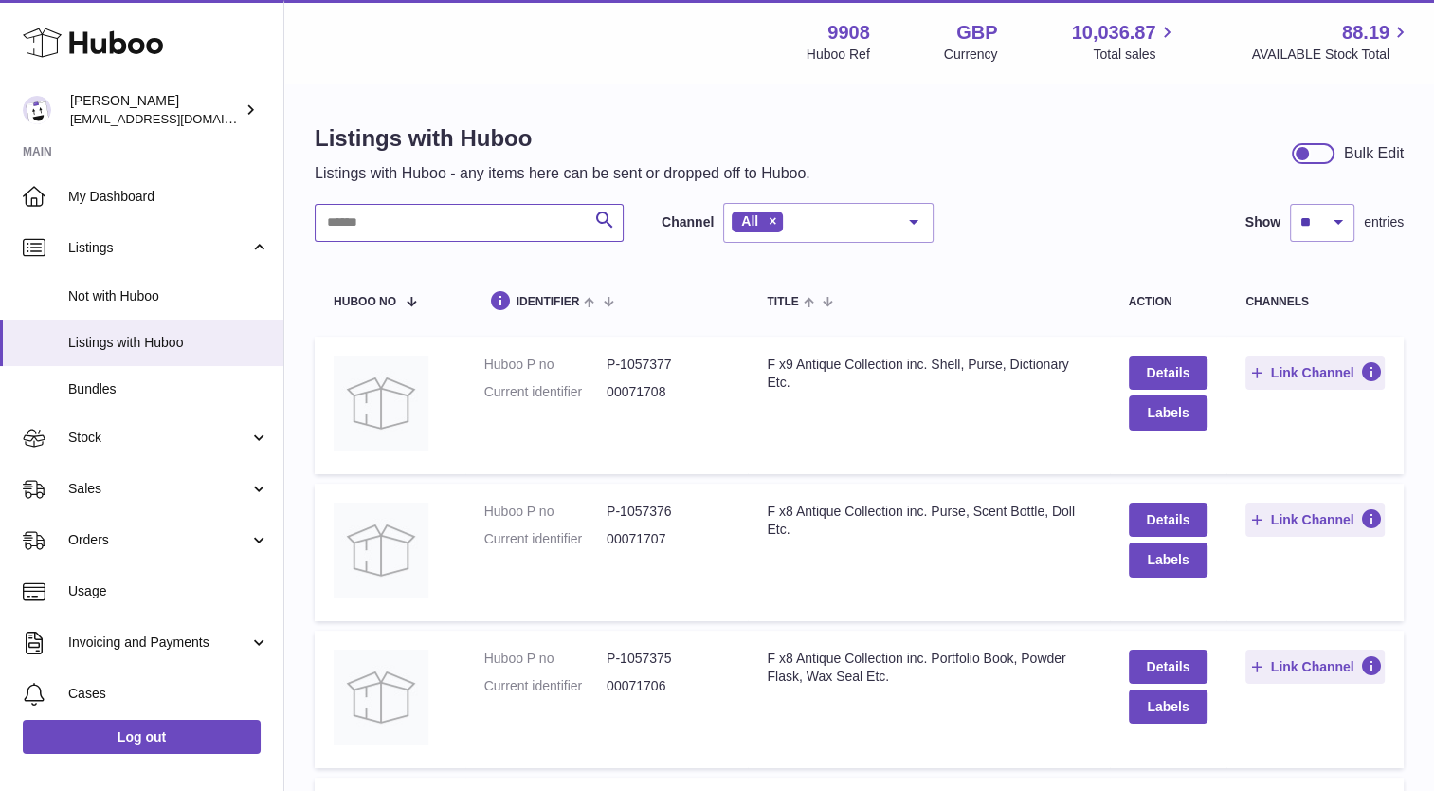
click at [440, 223] on input "text" at bounding box center [469, 223] width 309 height 38
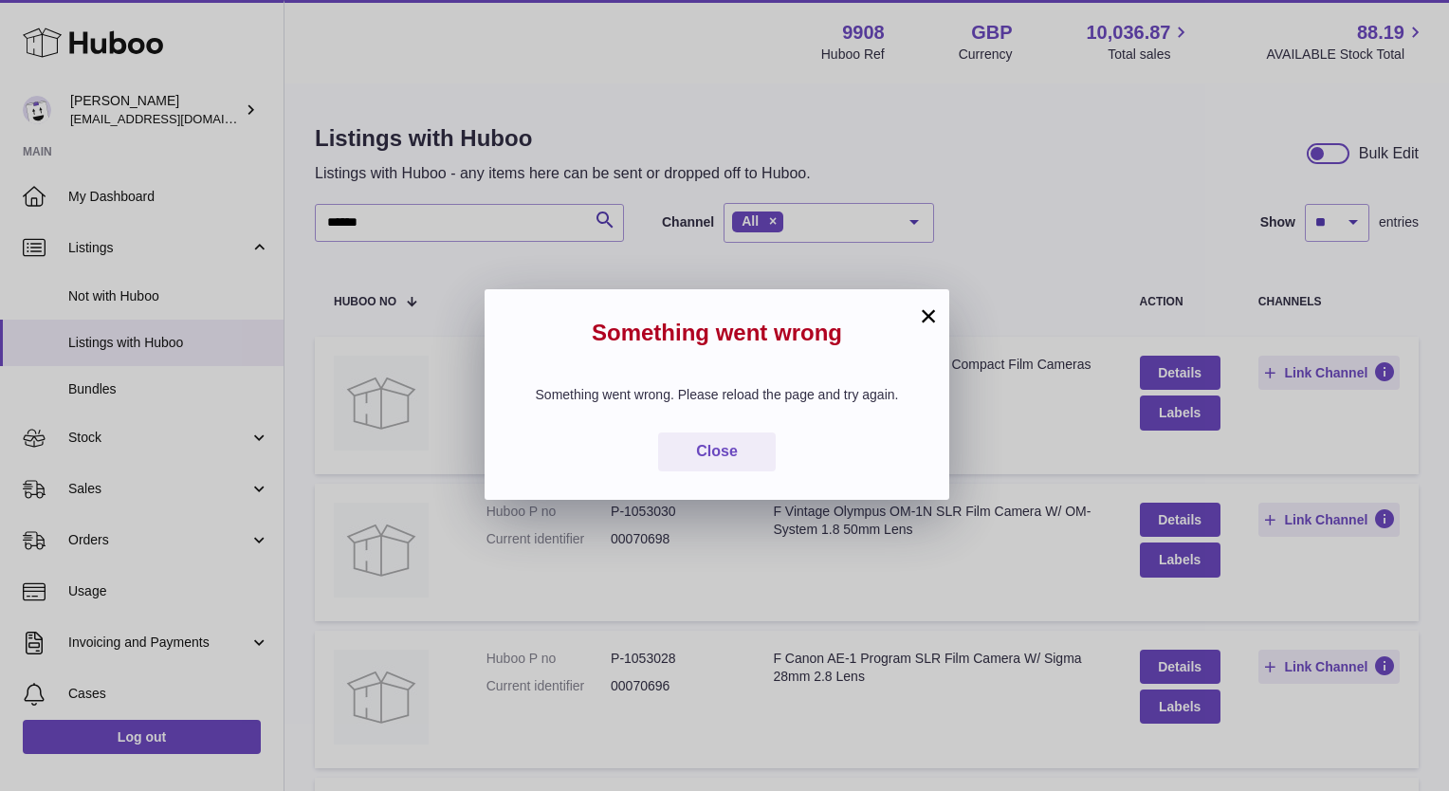
click at [924, 305] on button "×" at bounding box center [928, 315] width 23 height 23
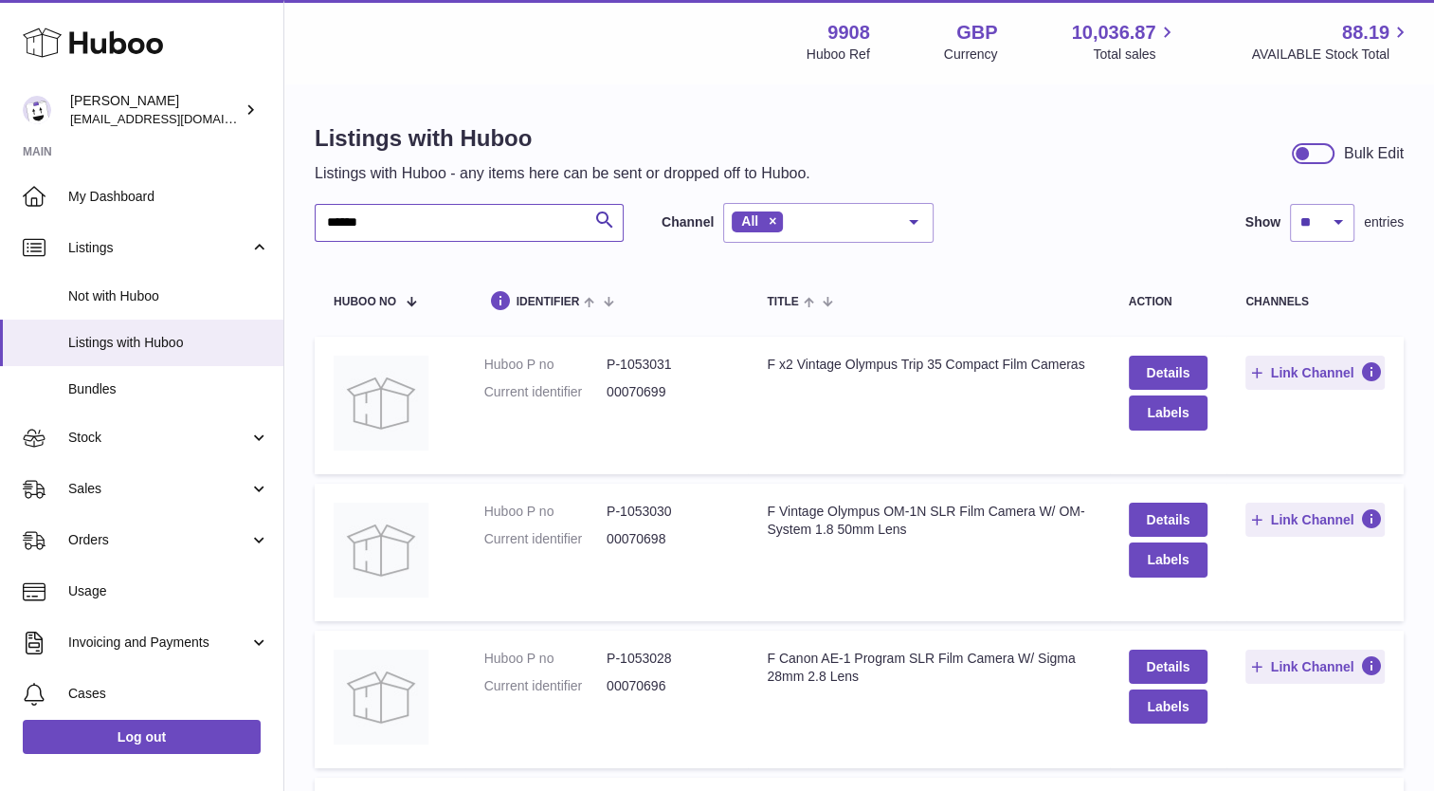
click at [421, 221] on input "******" at bounding box center [469, 223] width 309 height 38
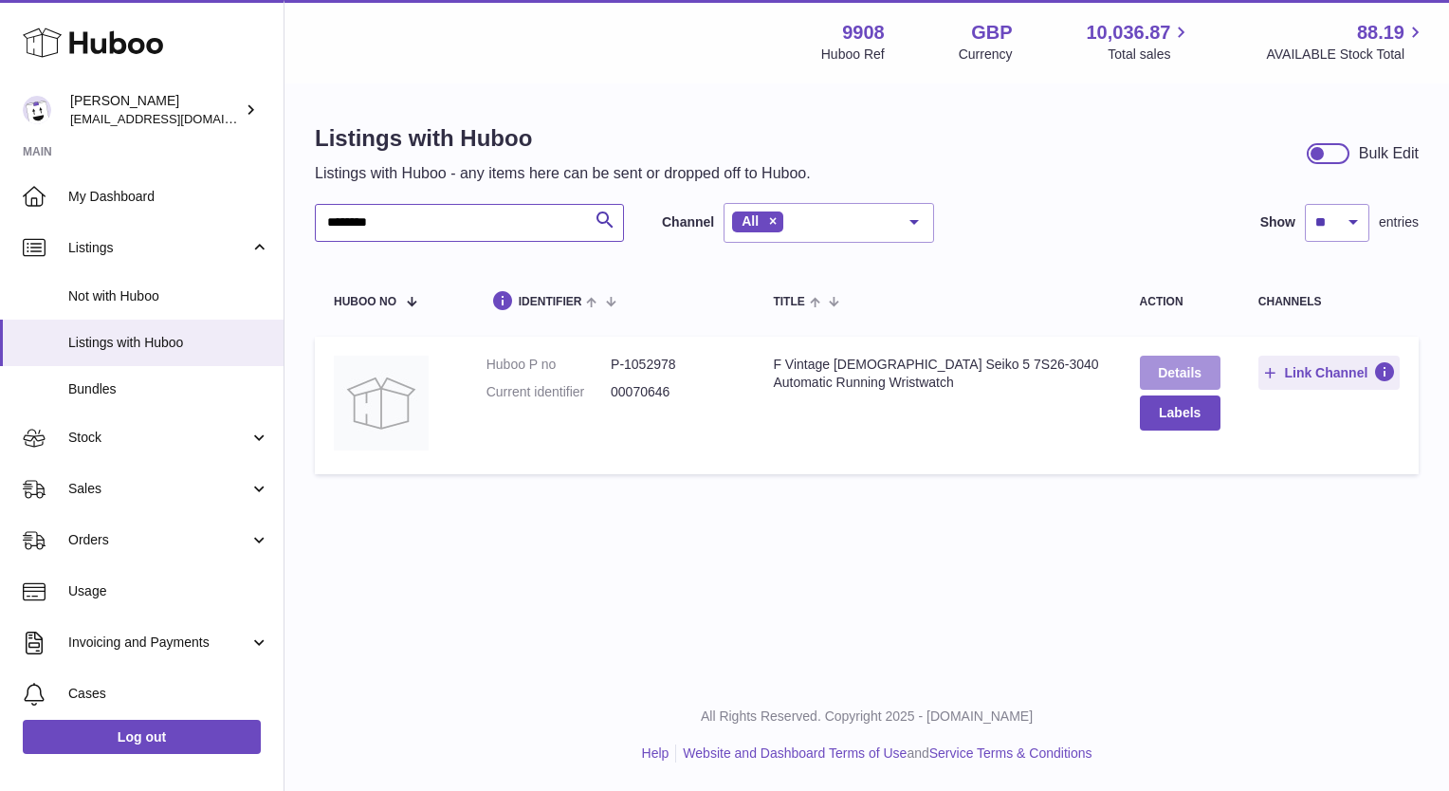
type input "********"
click at [1187, 362] on link "Details" at bounding box center [1180, 373] width 81 height 34
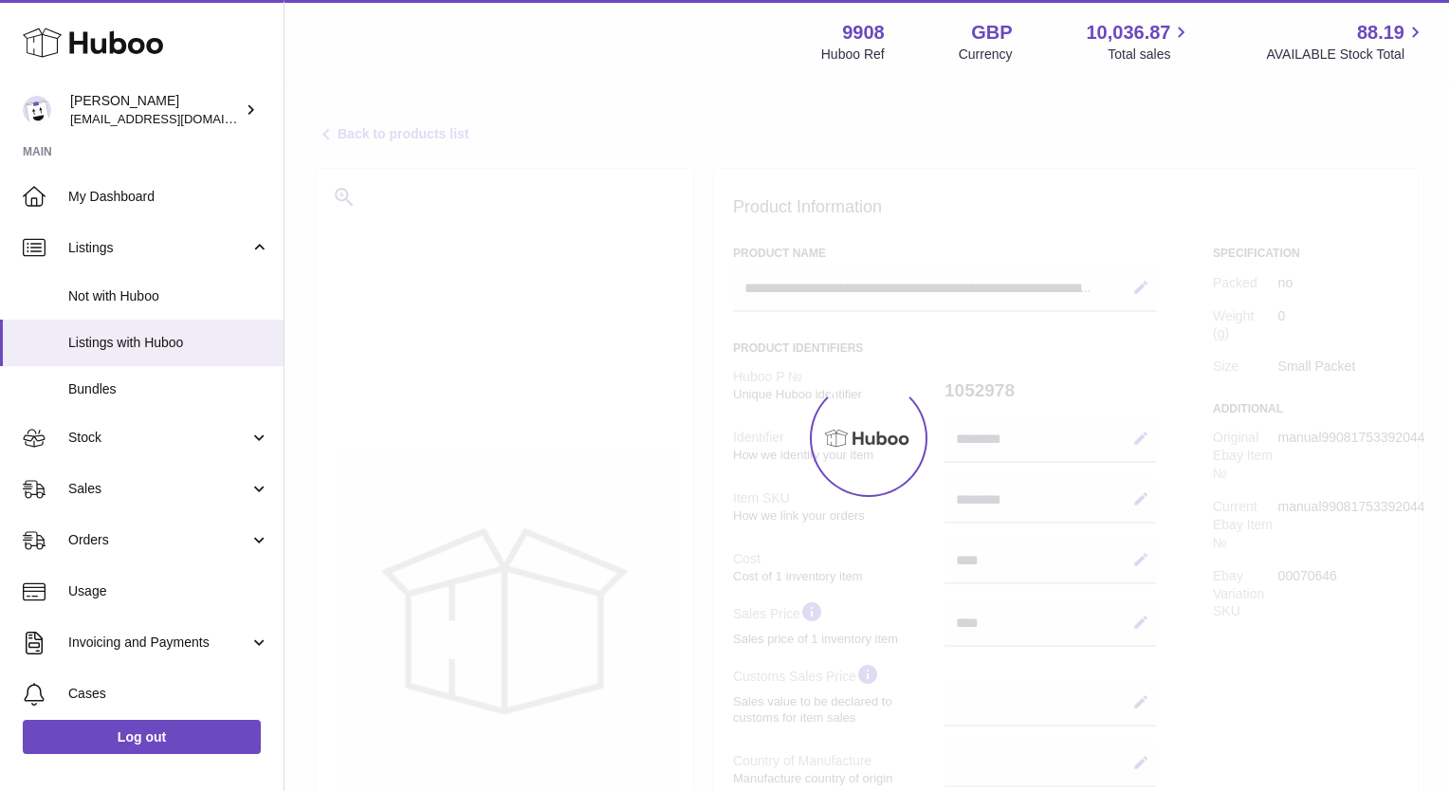
select select
select select "****"
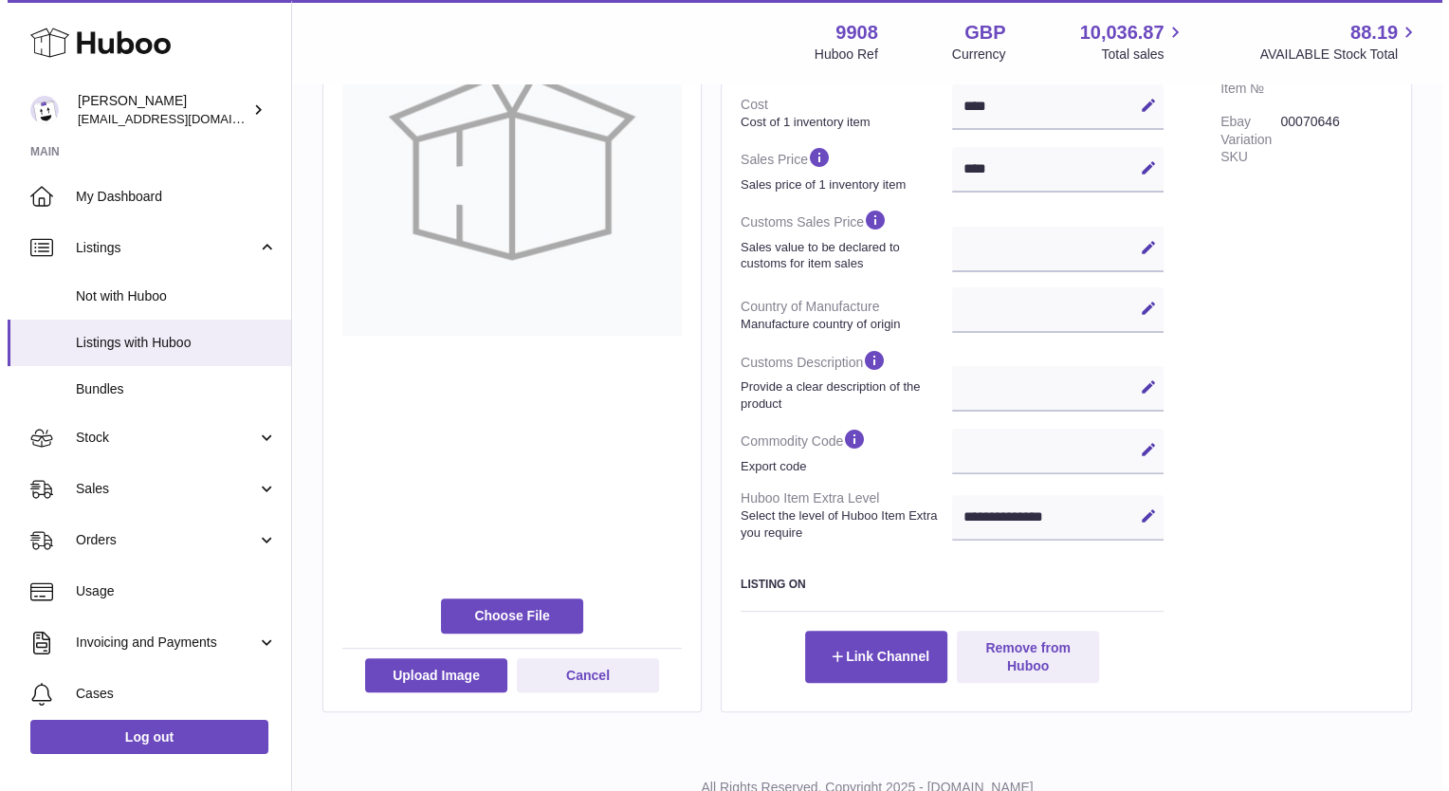
scroll to position [523, 0]
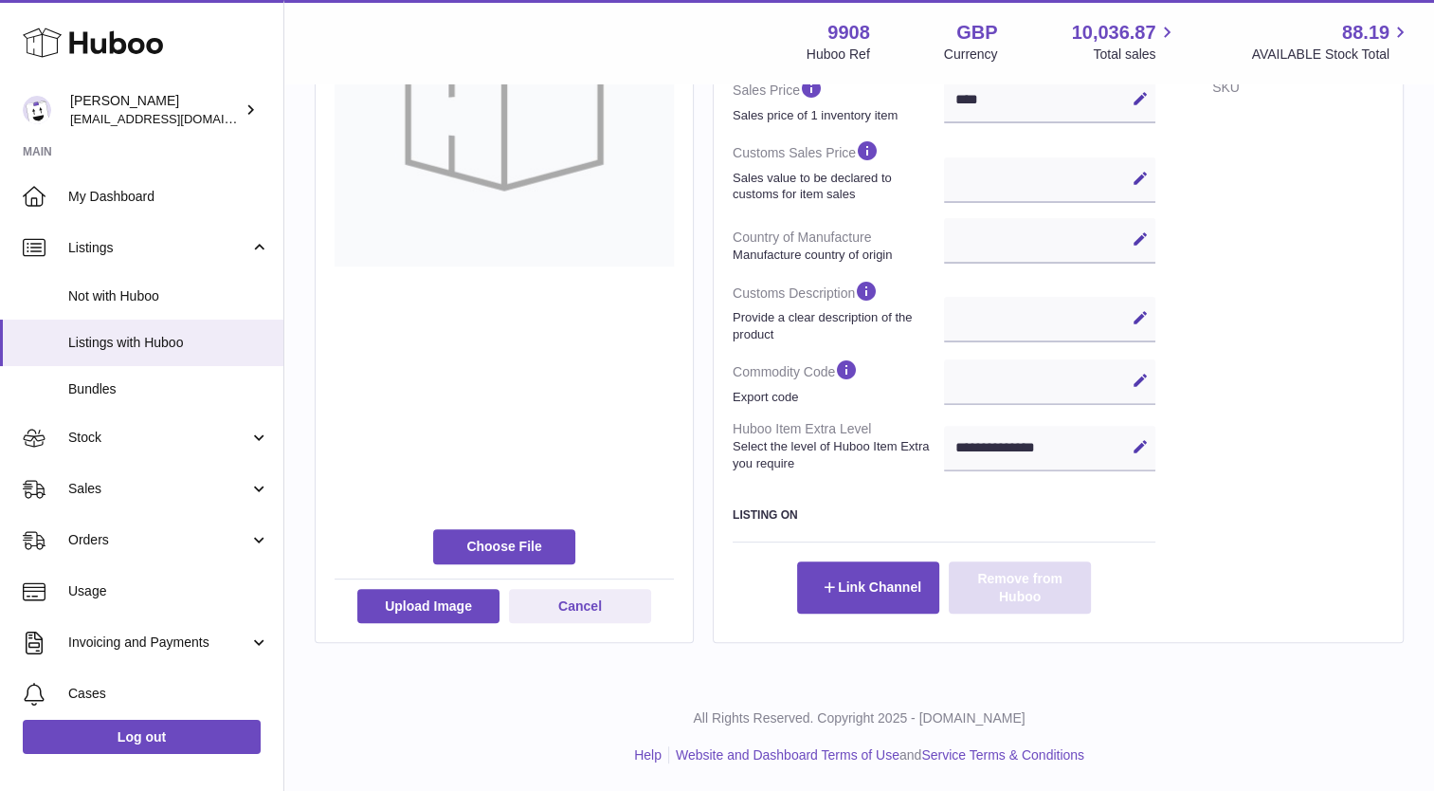
click at [1013, 582] on button "Remove from Huboo" at bounding box center [1020, 586] width 142 height 51
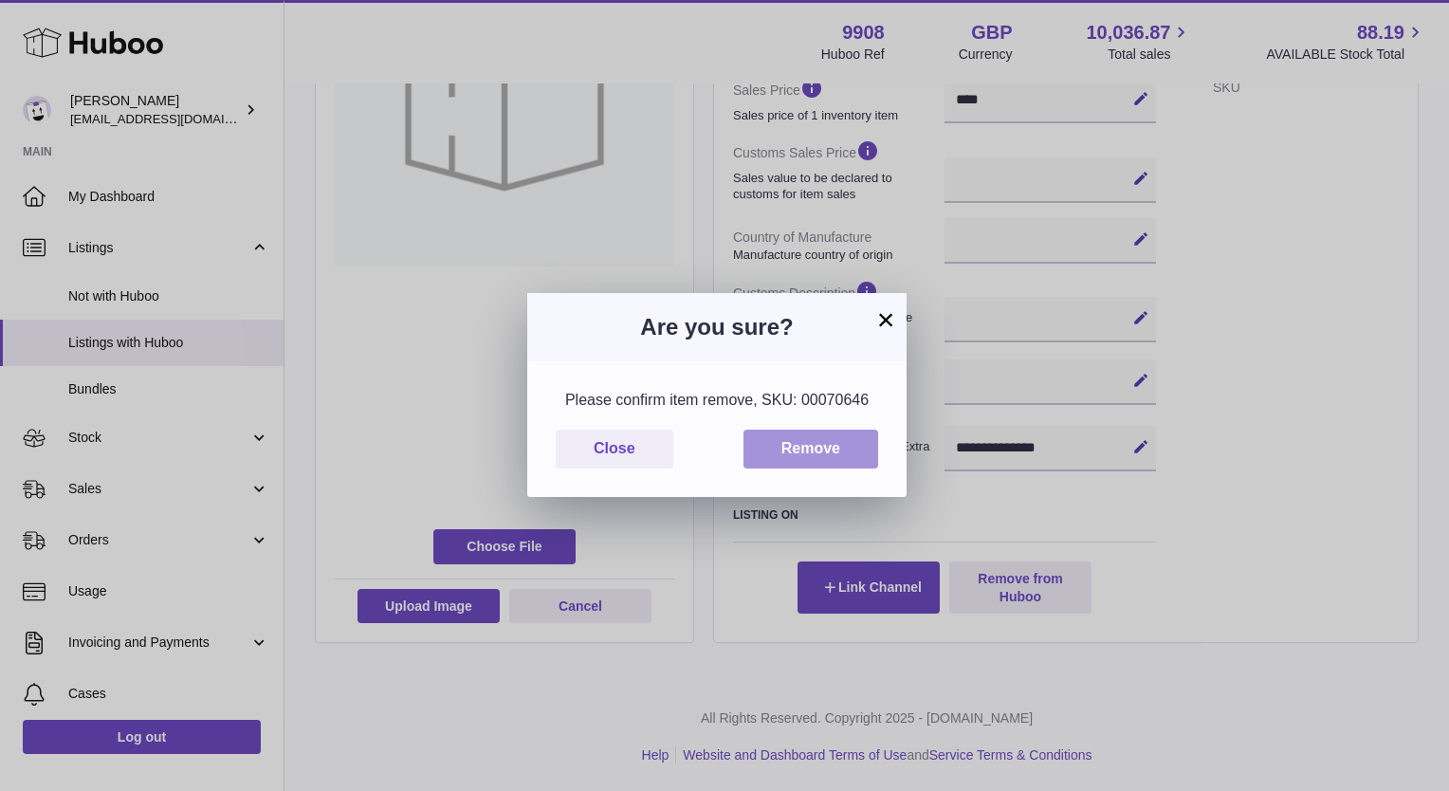
click at [789, 450] on button "Remove" at bounding box center [810, 448] width 135 height 39
